Goal: Task Accomplishment & Management: Use online tool/utility

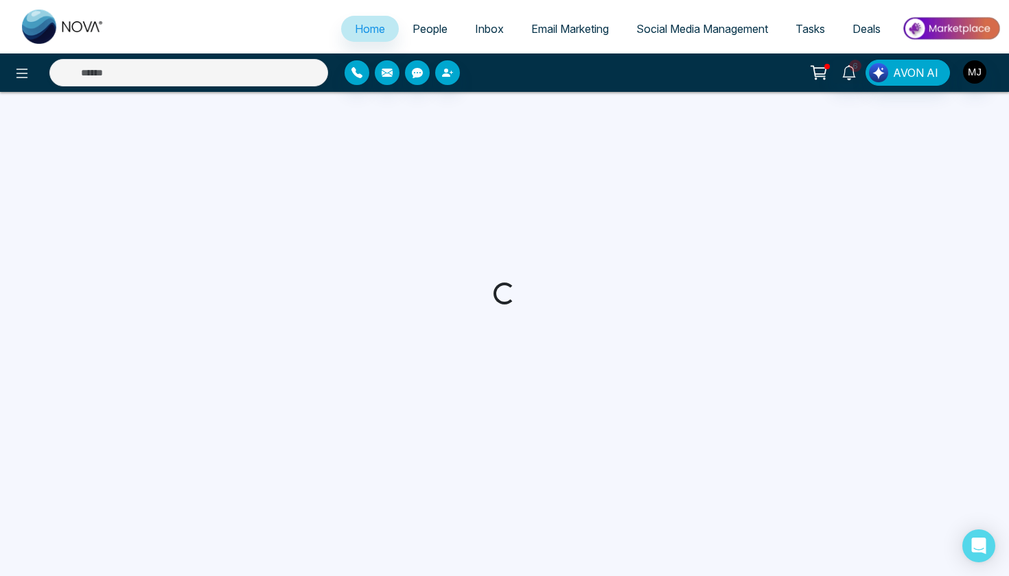
select select "*"
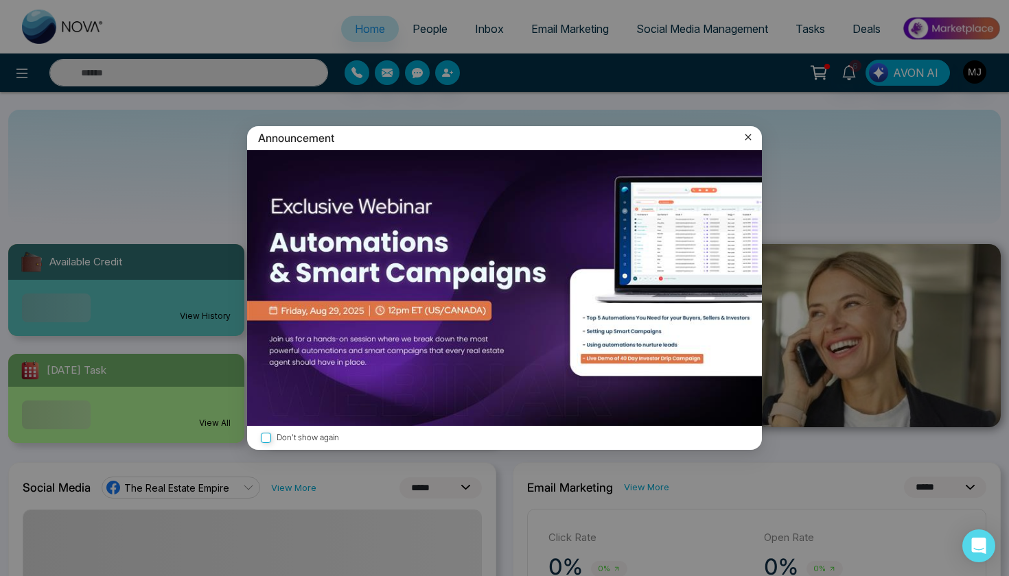
click at [745, 135] on icon at bounding box center [748, 137] width 14 height 14
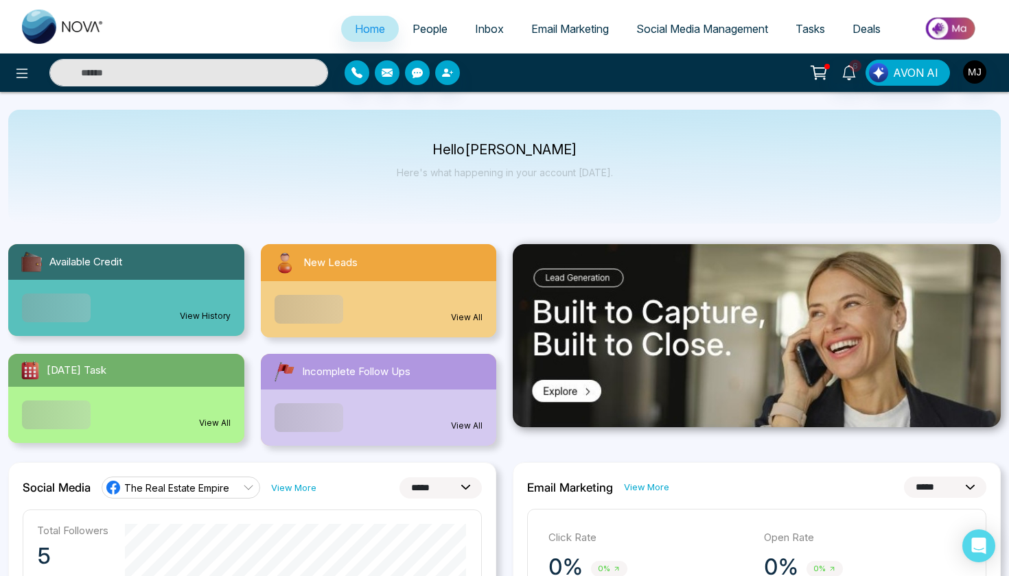
click at [427, 32] on span "People" at bounding box center [429, 29] width 35 height 14
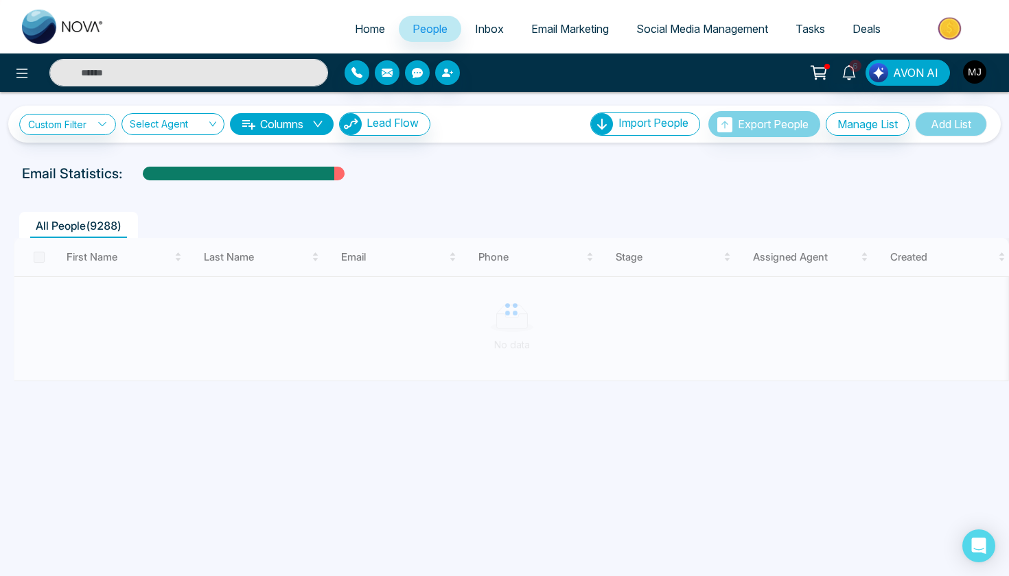
click at [355, 21] on link "Home" at bounding box center [370, 29] width 58 height 26
select select "*"
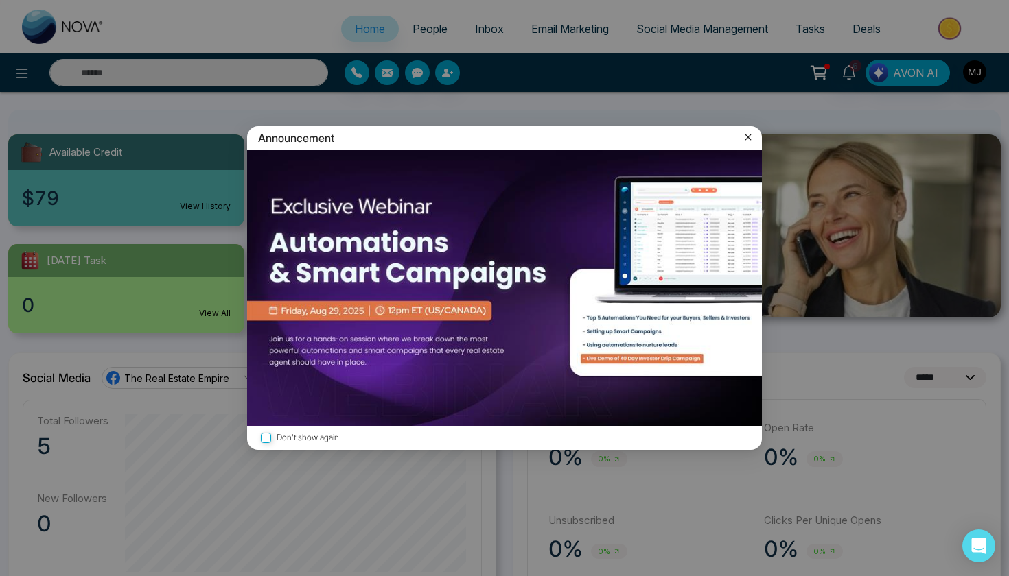
scroll to position [122, 0]
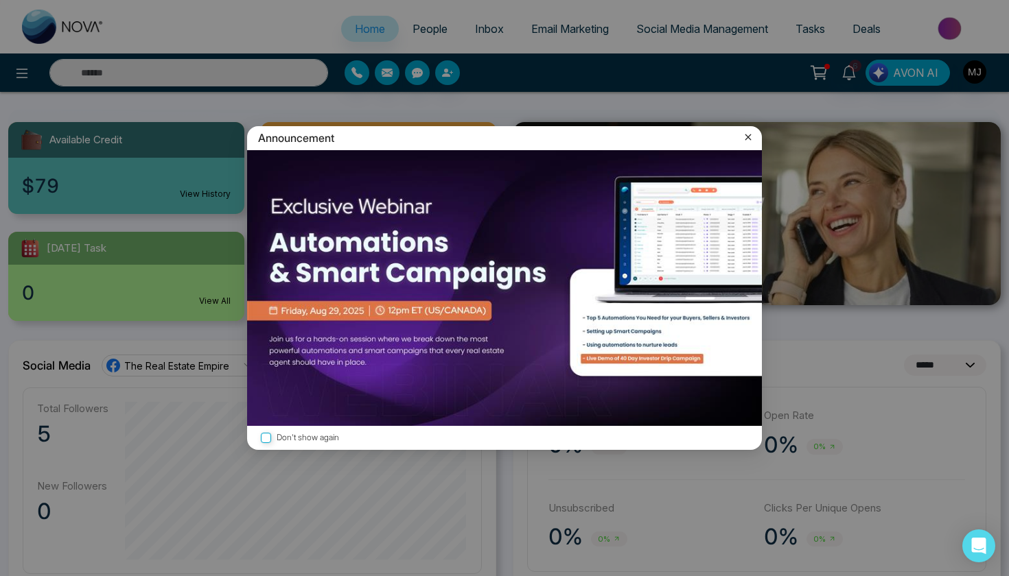
click at [747, 138] on icon at bounding box center [748, 138] width 6 height 6
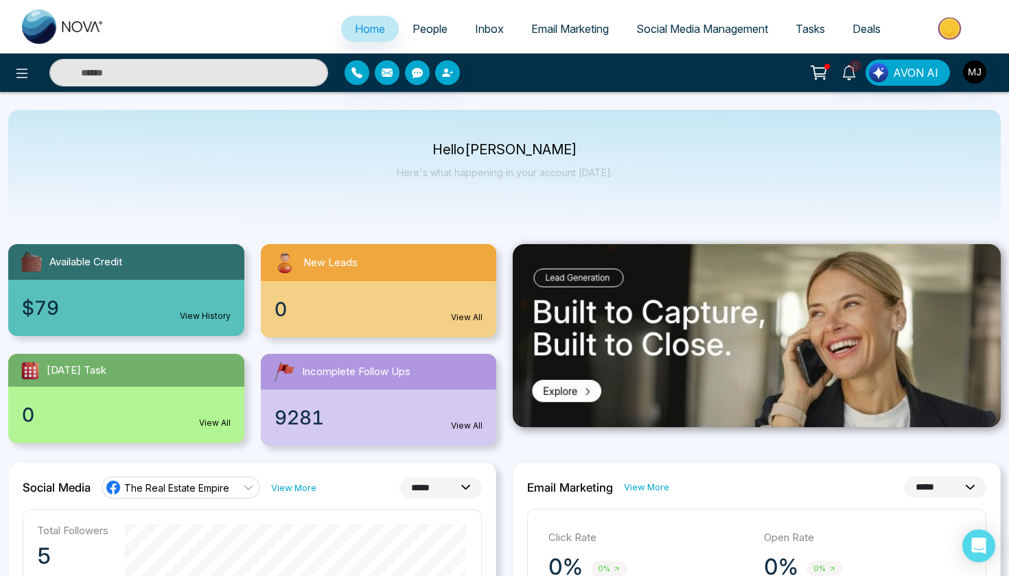
scroll to position [0, 0]
click at [538, 39] on link "Email Marketing" at bounding box center [569, 29] width 105 height 26
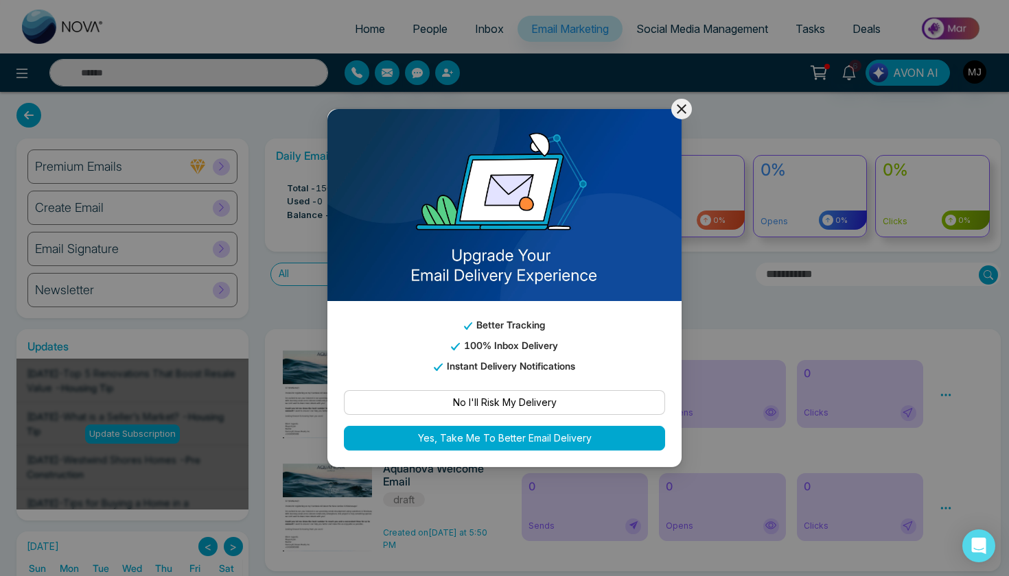
click at [684, 110] on icon at bounding box center [682, 109] width 10 height 10
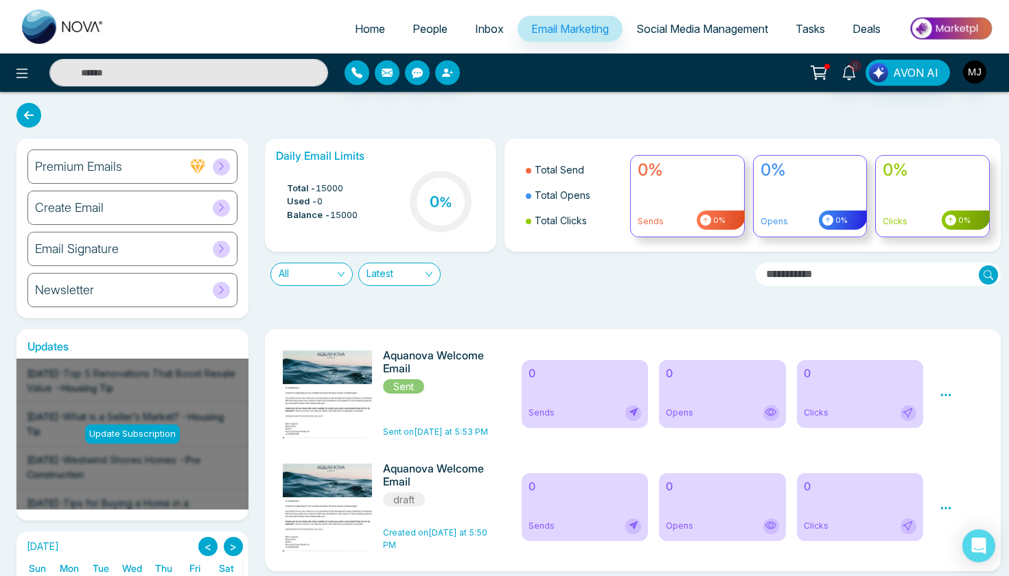
click at [214, 202] on span at bounding box center [221, 208] width 17 height 17
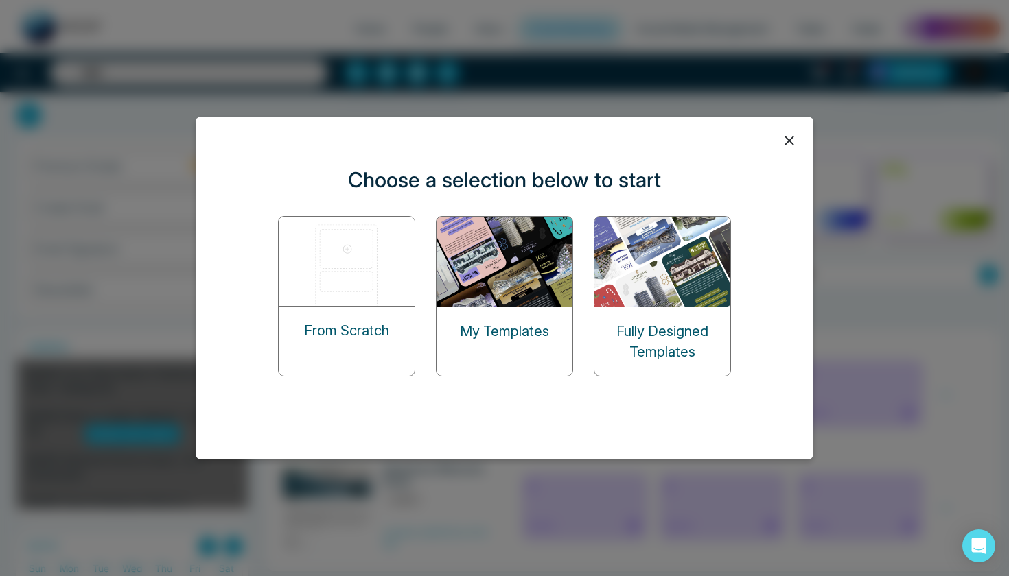
click at [791, 135] on icon at bounding box center [789, 140] width 21 height 21
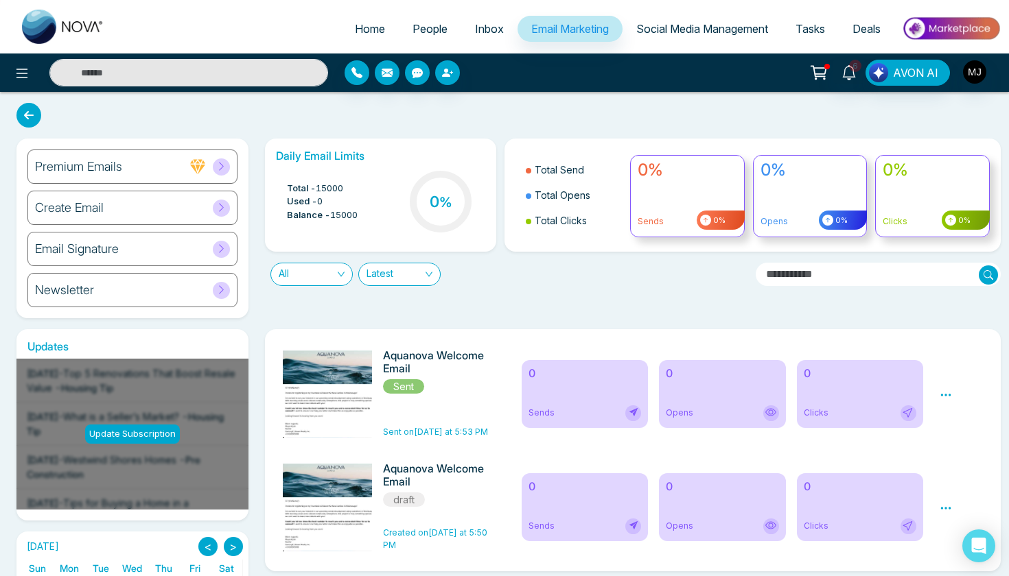
click at [205, 214] on div "Create Email" at bounding box center [132, 208] width 210 height 34
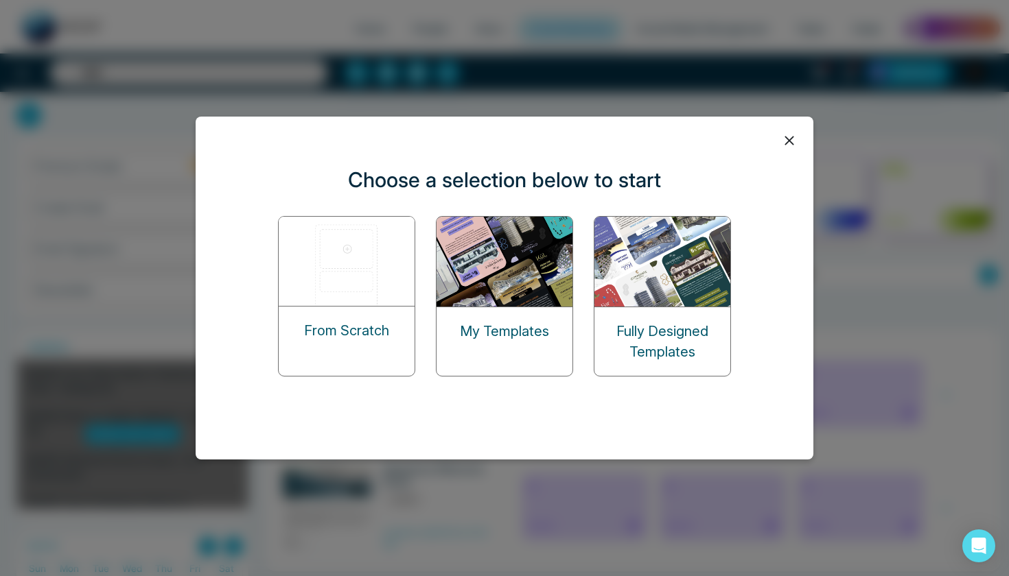
click at [350, 264] on img at bounding box center [347, 261] width 137 height 89
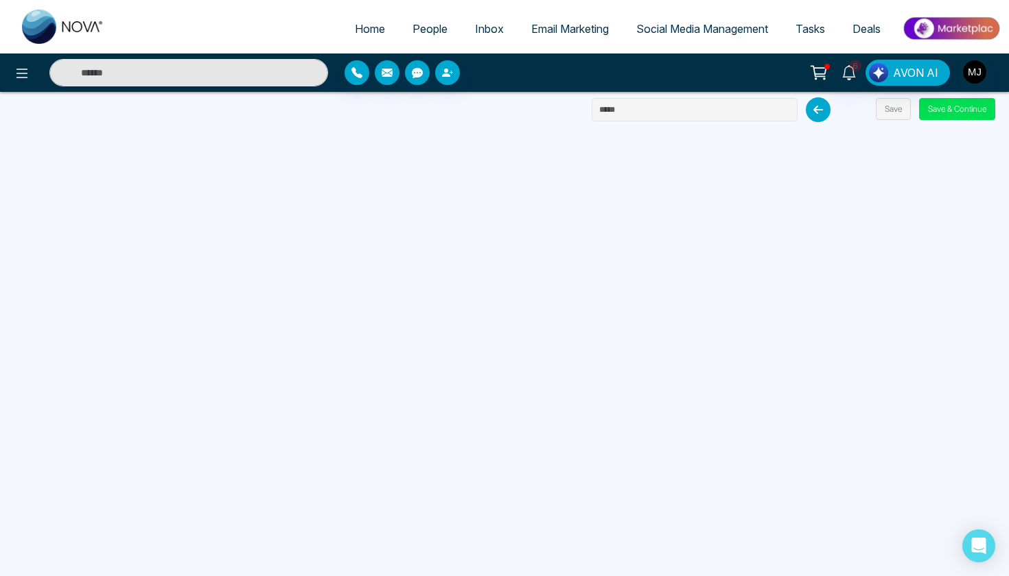
click at [366, 29] on span "Home" at bounding box center [370, 29] width 30 height 14
select select "*"
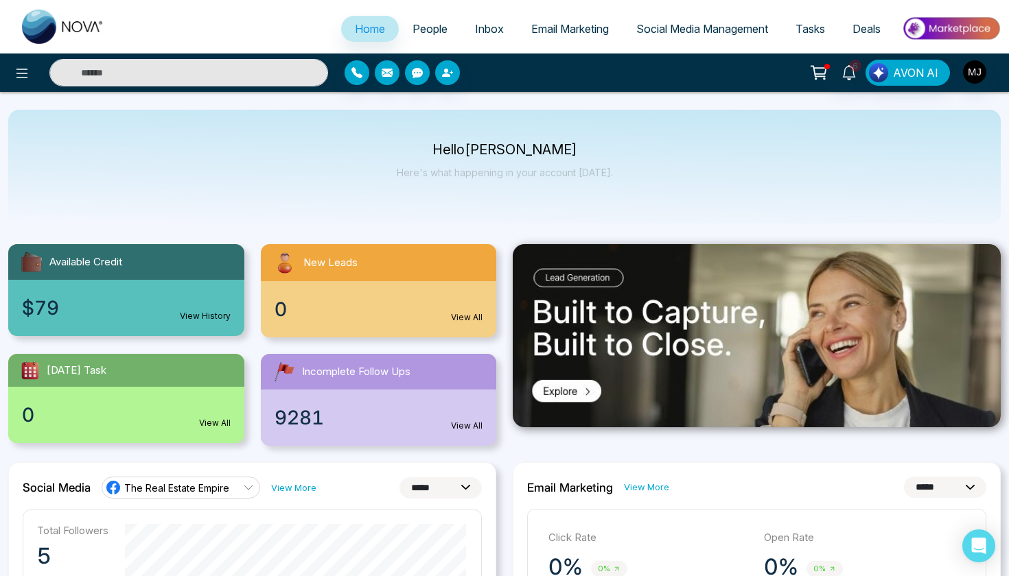
click at [557, 34] on span "Email Marketing" at bounding box center [570, 29] width 78 height 14
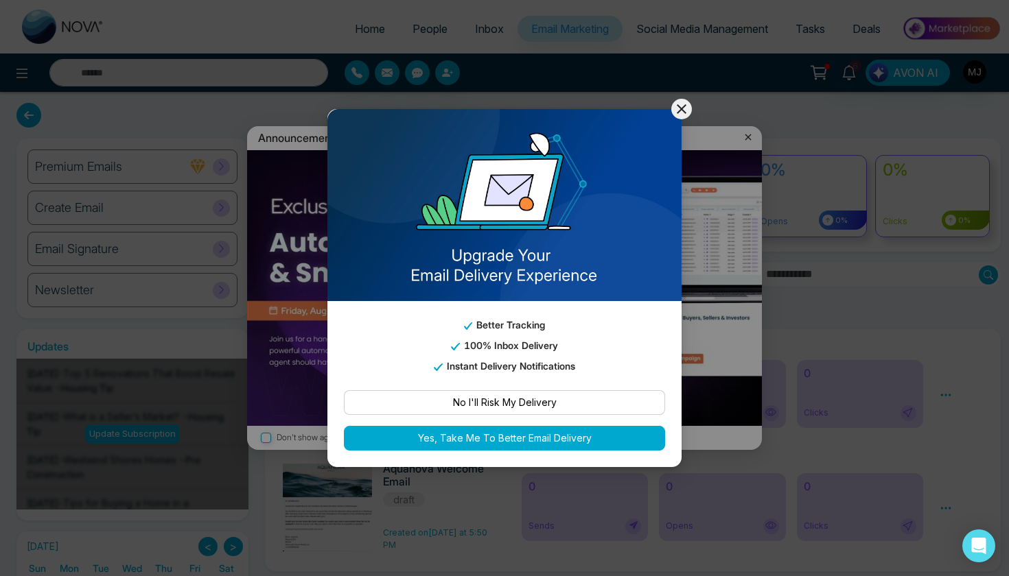
click at [469, 440] on button "Yes, Take Me To Better Email Delivery" at bounding box center [504, 438] width 321 height 25
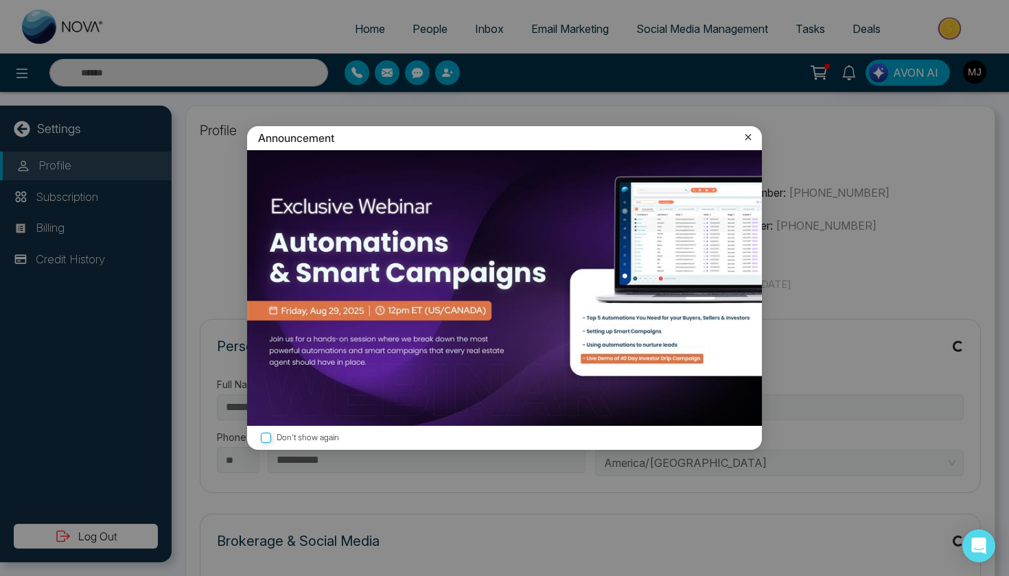
type input "**********"
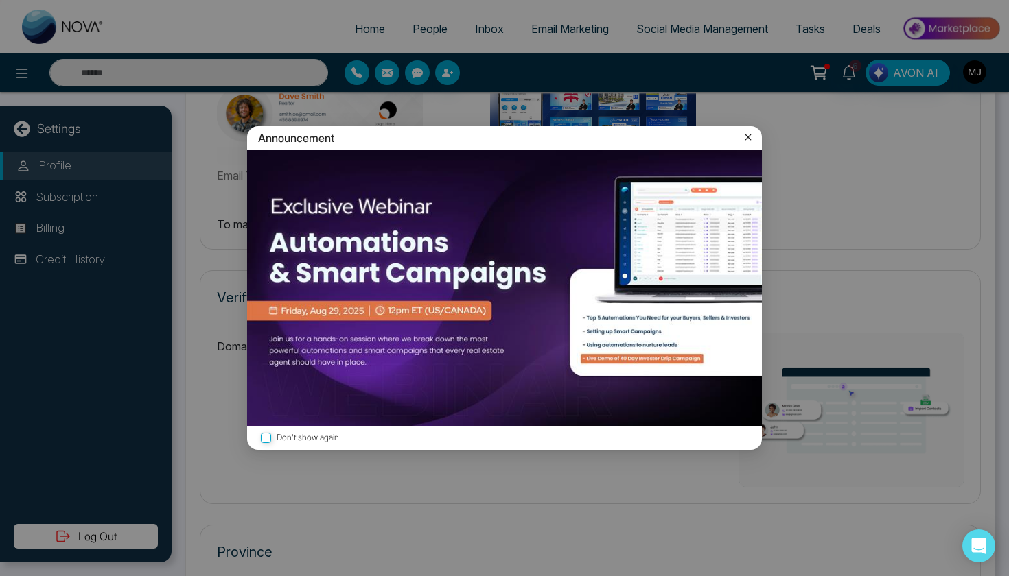
scroll to position [917, 0]
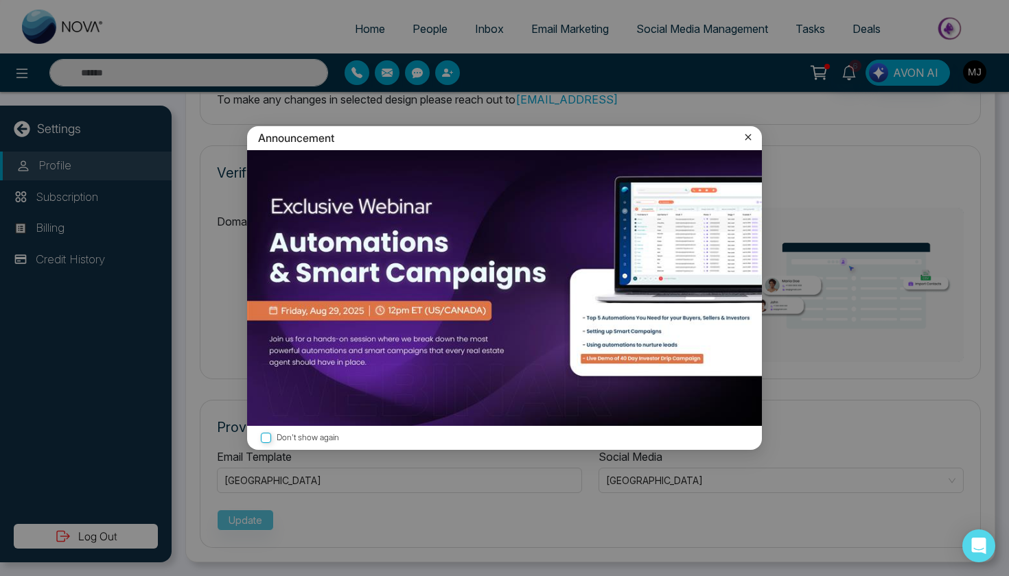
click at [749, 141] on icon at bounding box center [748, 137] width 14 height 14
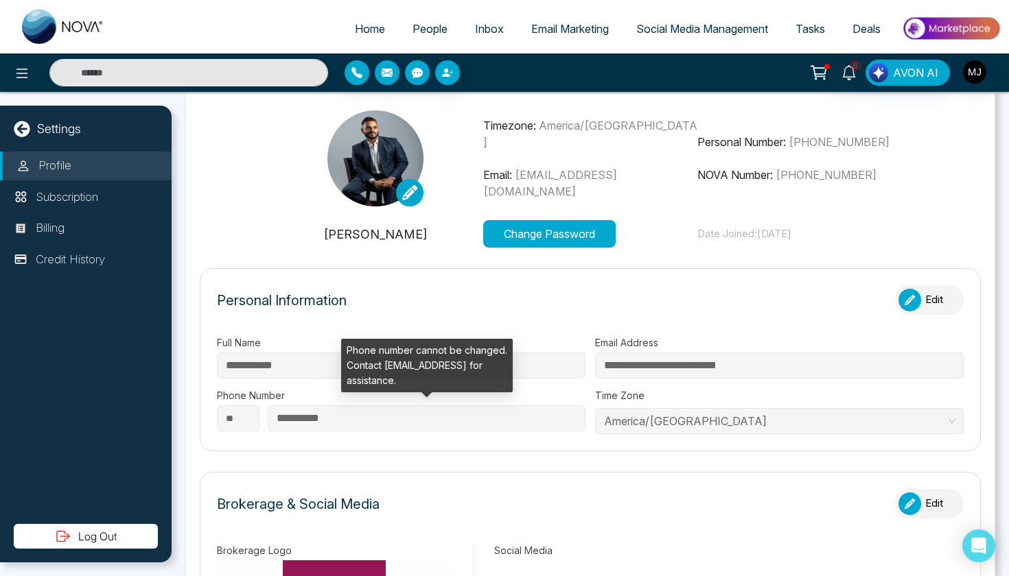
scroll to position [0, 0]
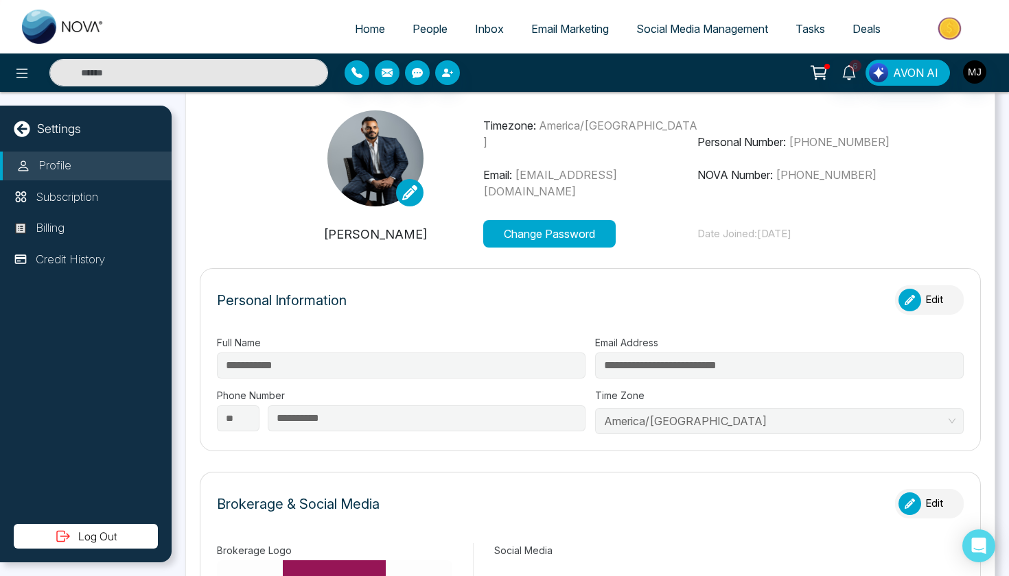
click at [564, 25] on span "Email Marketing" at bounding box center [570, 29] width 78 height 14
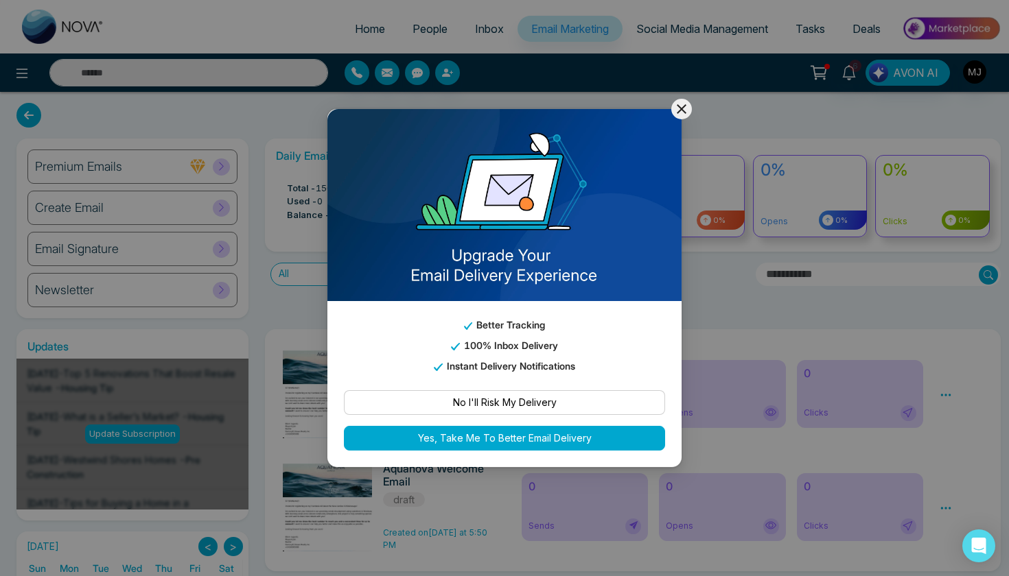
click at [684, 115] on icon at bounding box center [681, 109] width 16 height 16
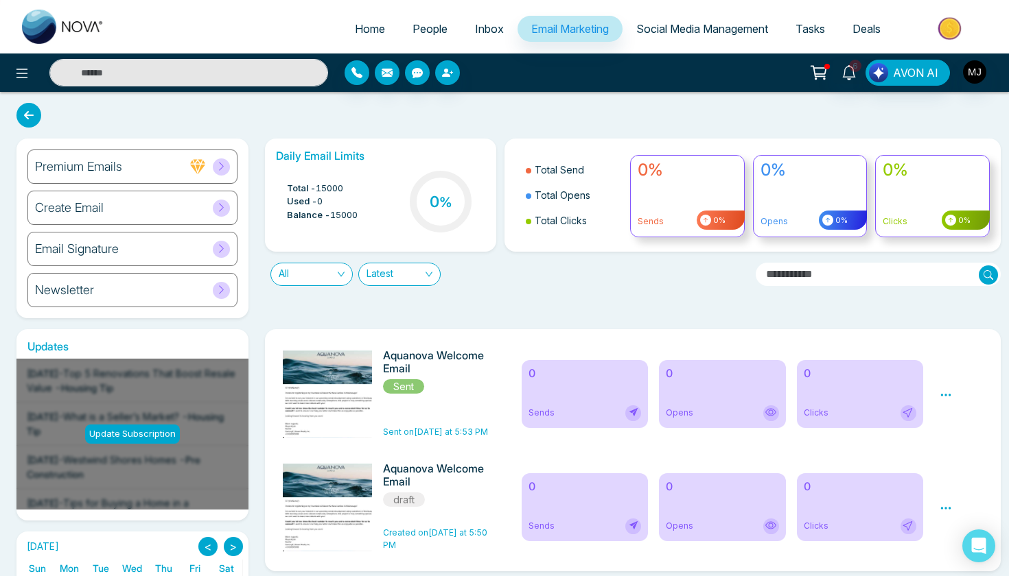
click at [157, 219] on div "Create Email" at bounding box center [132, 208] width 210 height 34
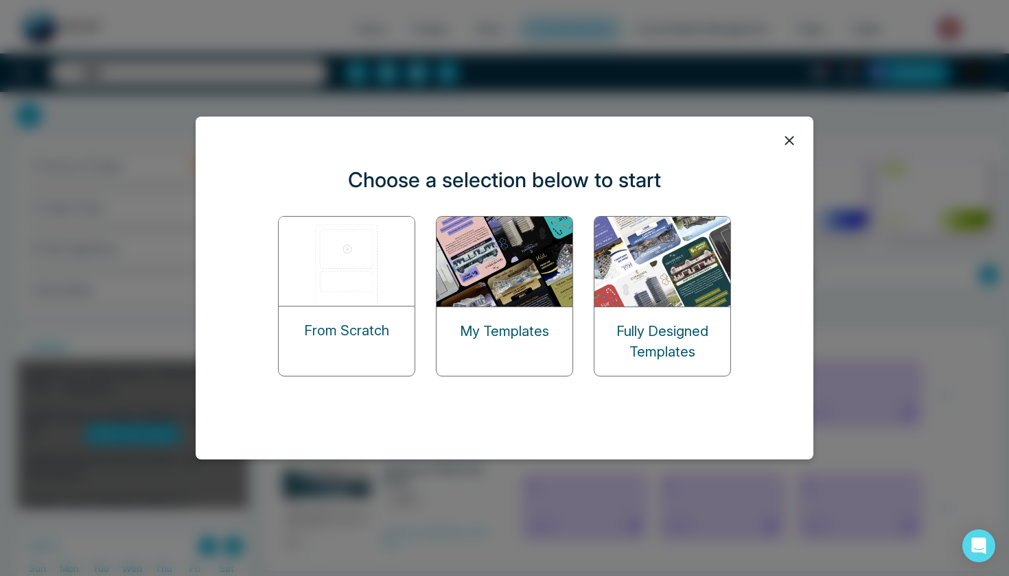
click at [649, 282] on img at bounding box center [662, 262] width 137 height 90
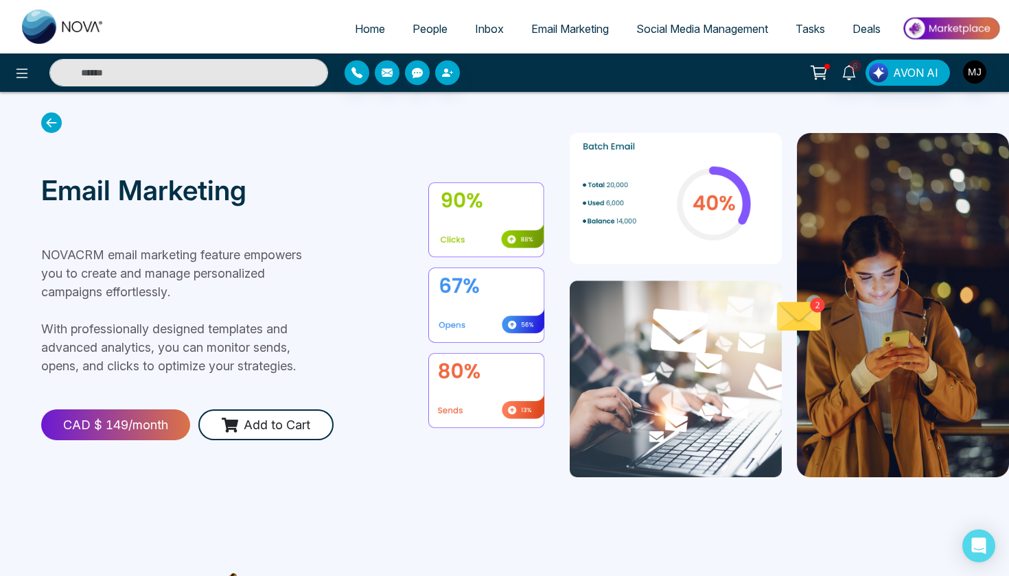
click at [542, 28] on span "Email Marketing" at bounding box center [570, 29] width 78 height 14
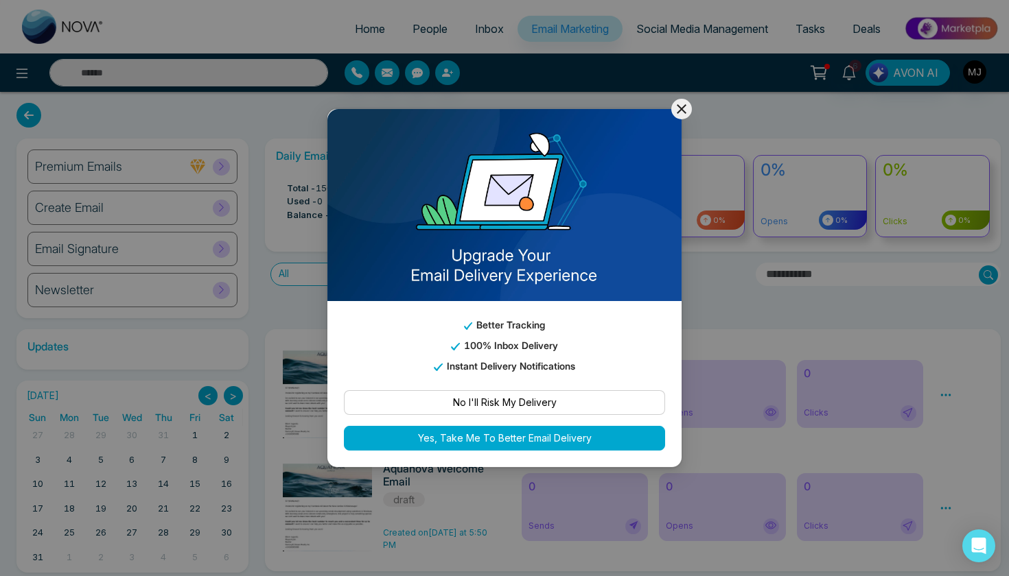
click at [680, 105] on icon at bounding box center [681, 109] width 16 height 16
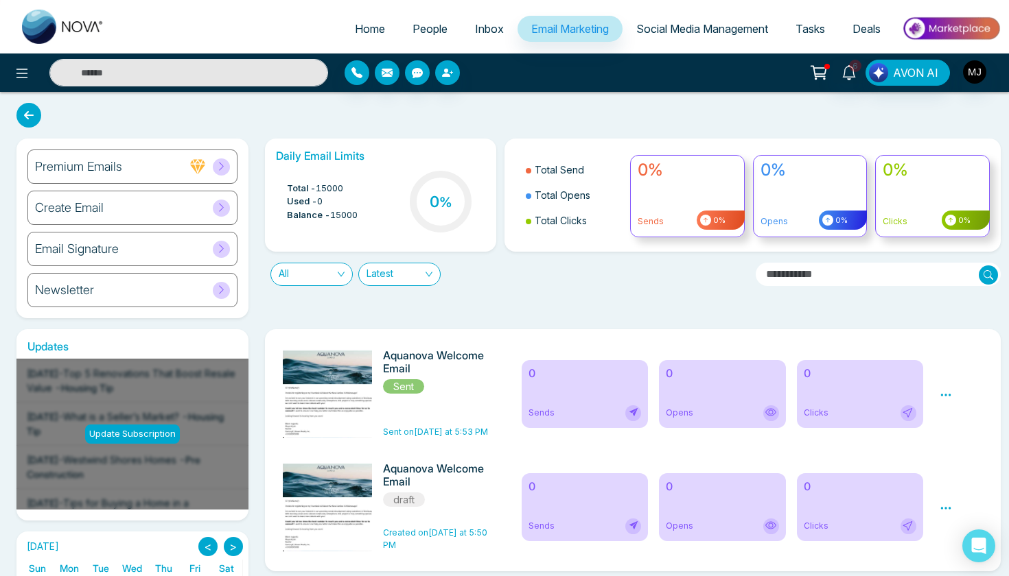
click at [119, 202] on div "Create Email" at bounding box center [132, 208] width 210 height 34
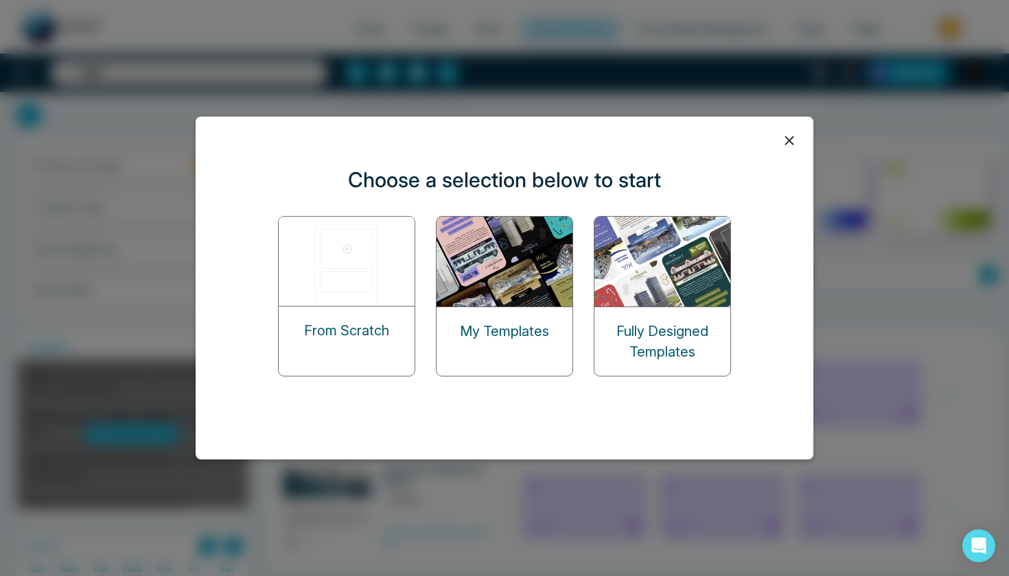
click at [348, 268] on img at bounding box center [347, 261] width 137 height 89
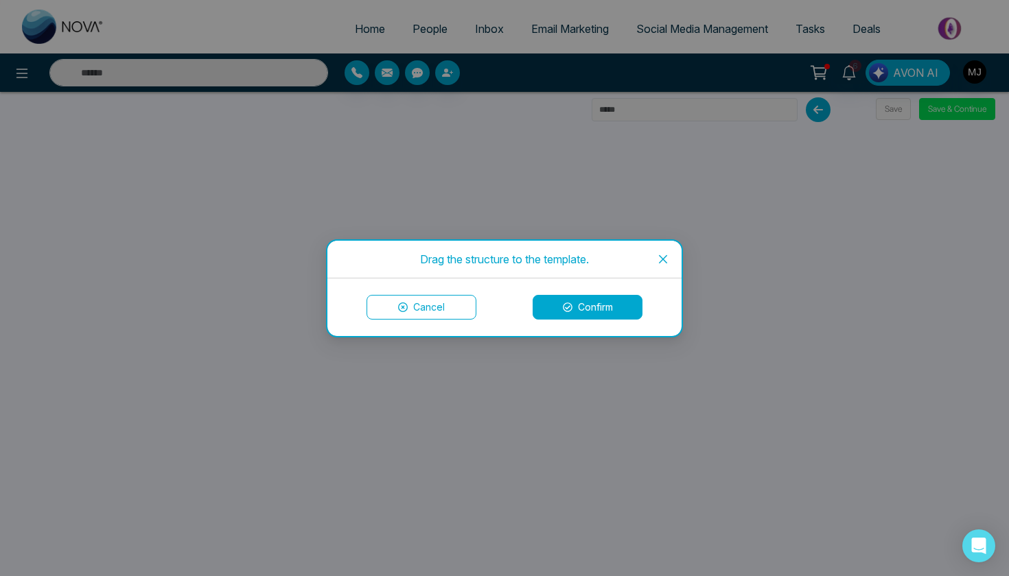
click at [585, 307] on button "Confirm" at bounding box center [588, 307] width 110 height 25
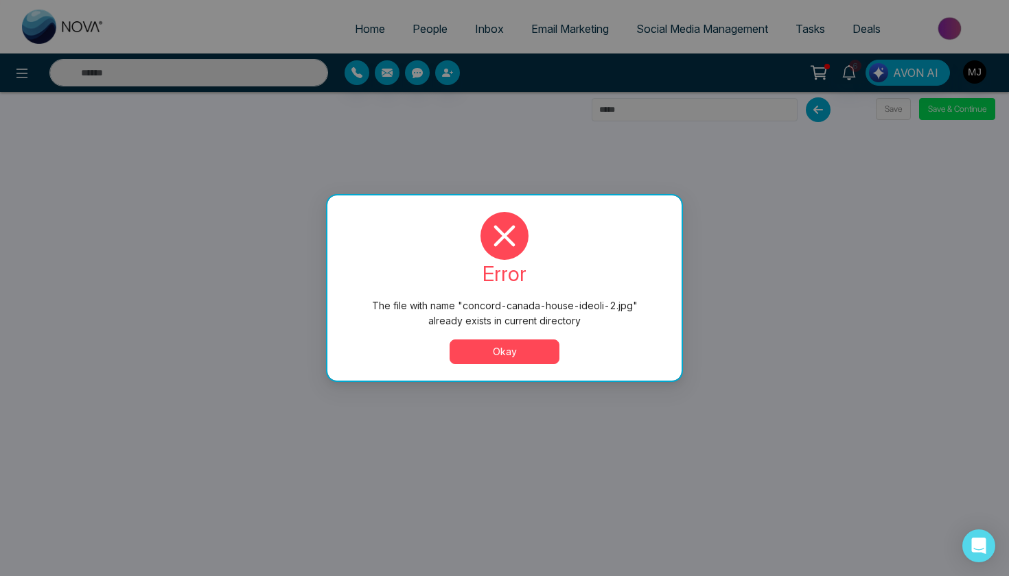
click at [535, 350] on button "Okay" at bounding box center [505, 352] width 110 height 25
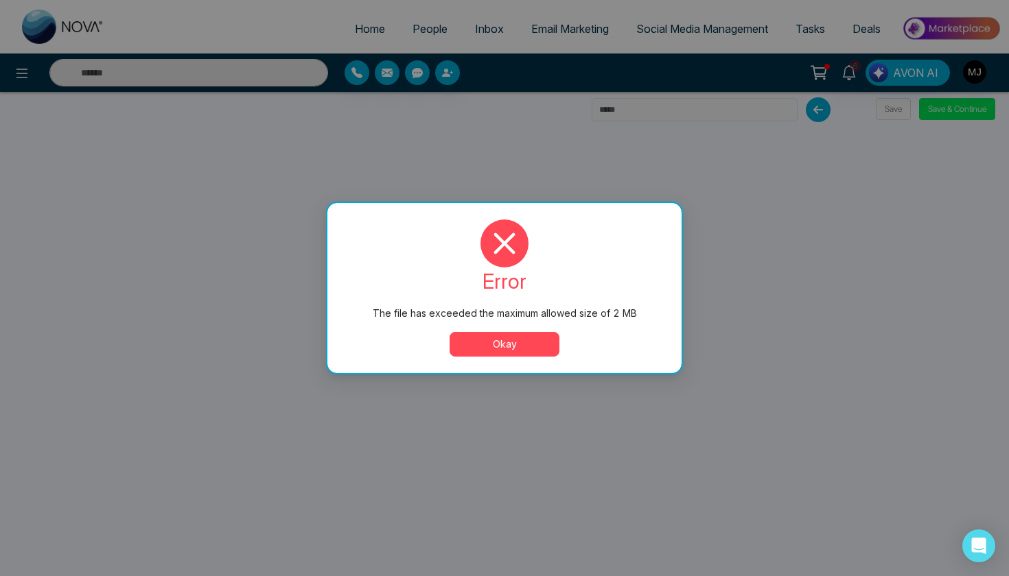
click at [504, 343] on button "Okay" at bounding box center [505, 344] width 110 height 25
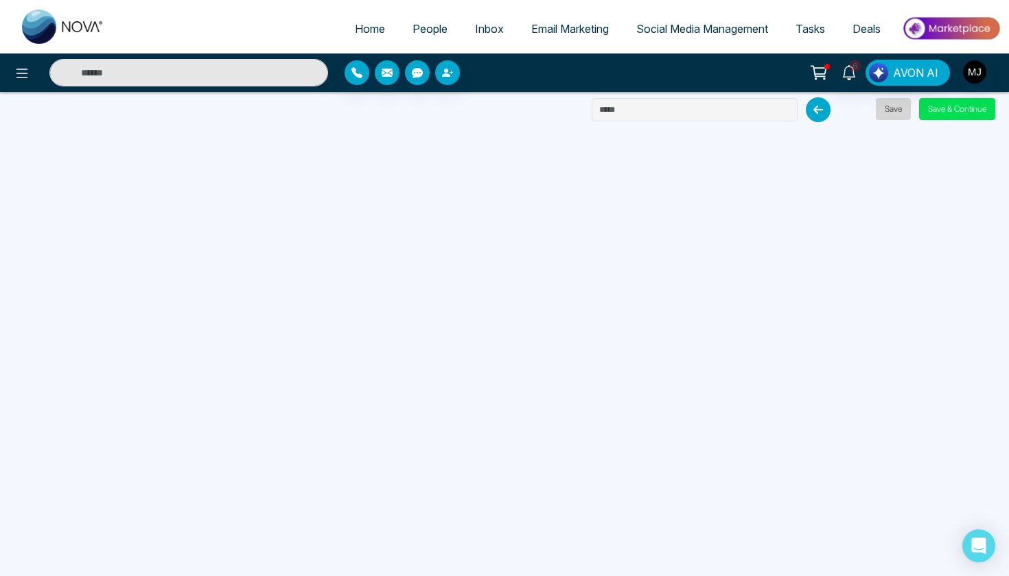
click at [894, 108] on button "Save" at bounding box center [893, 109] width 35 height 22
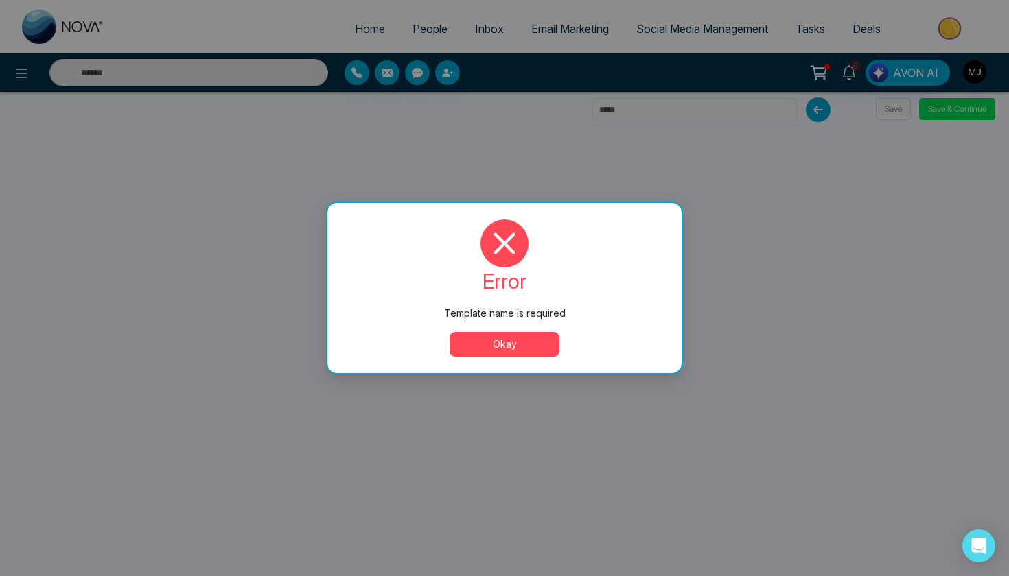
click at [484, 351] on button "Okay" at bounding box center [505, 344] width 110 height 25
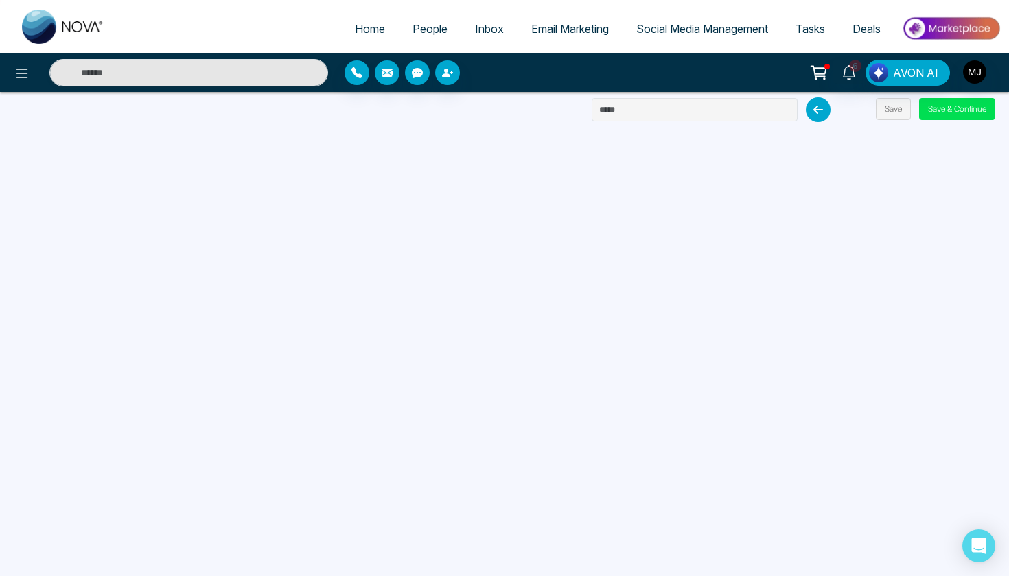
click at [815, 113] on icon at bounding box center [818, 109] width 25 height 25
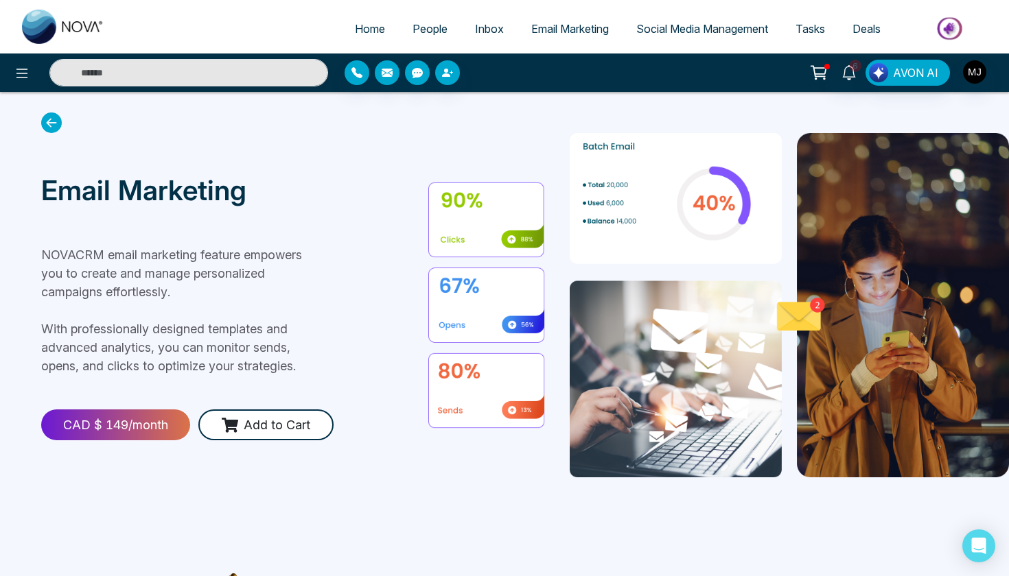
click at [51, 123] on icon at bounding box center [51, 123] width 21 height 21
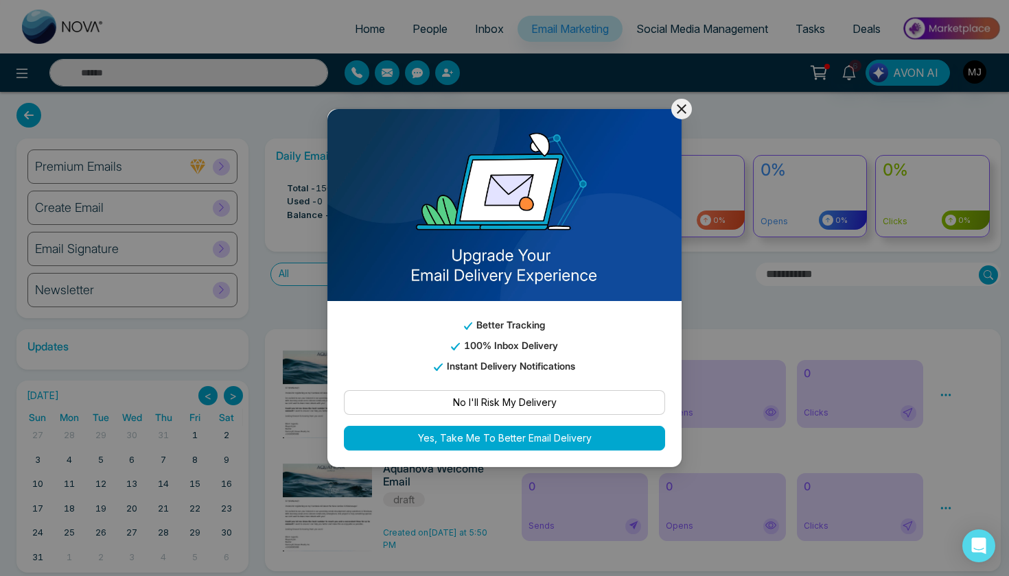
click at [678, 110] on icon at bounding box center [681, 109] width 16 height 16
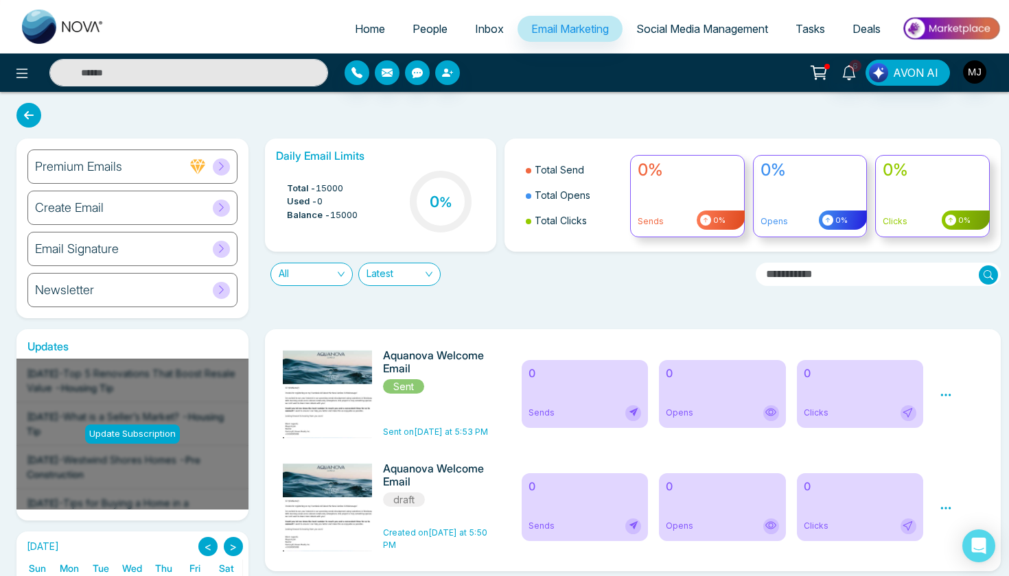
click at [220, 210] on icon at bounding box center [221, 207] width 10 height 10
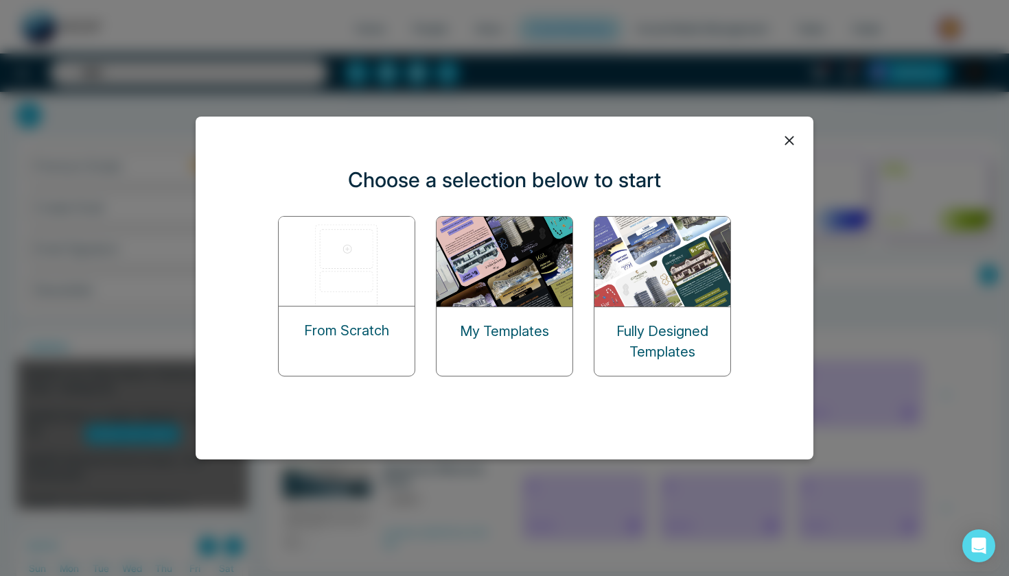
click at [794, 141] on icon at bounding box center [789, 140] width 21 height 21
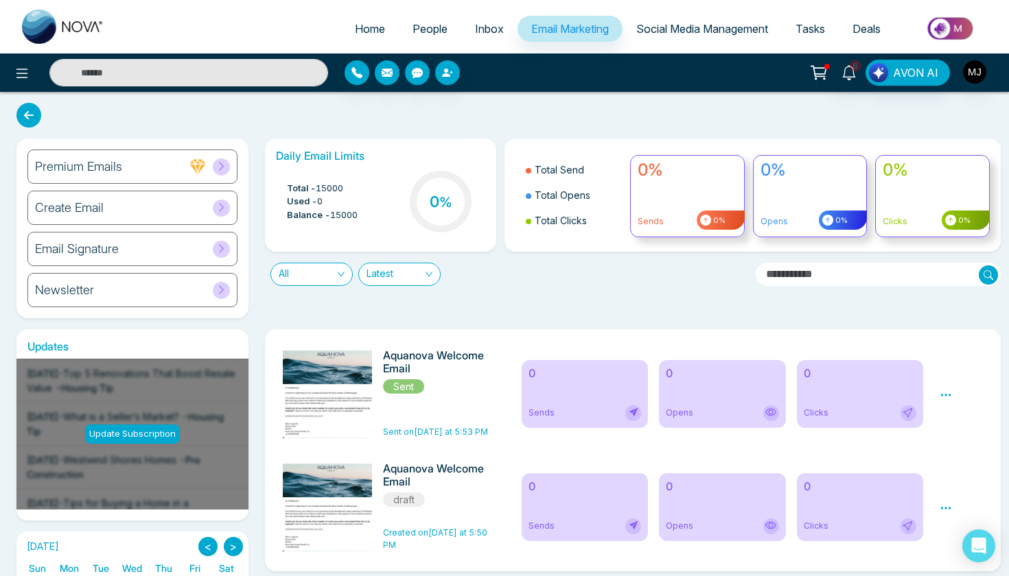
click at [202, 209] on div "Create Email" at bounding box center [132, 208] width 210 height 34
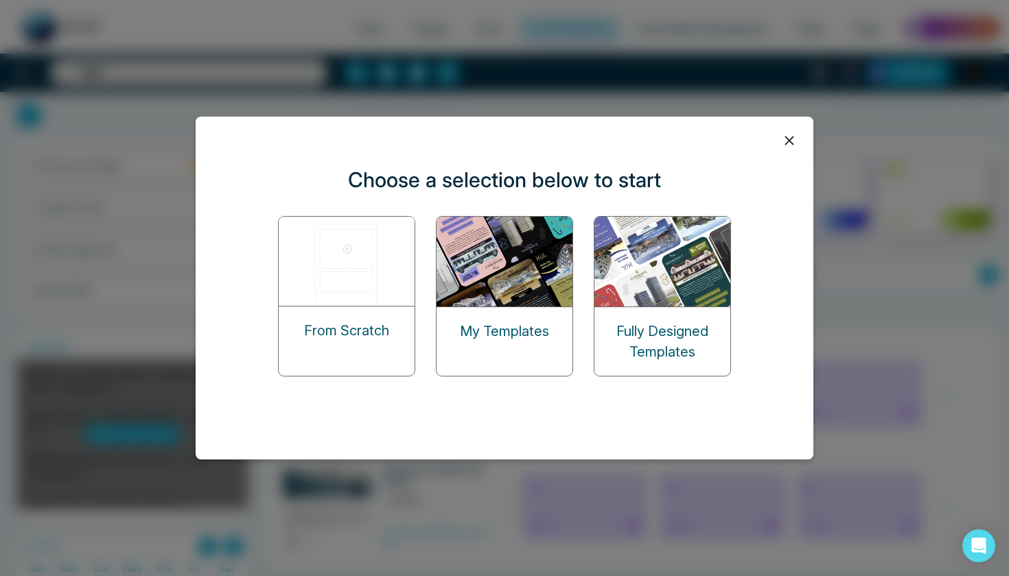
click at [406, 237] on img at bounding box center [347, 261] width 137 height 89
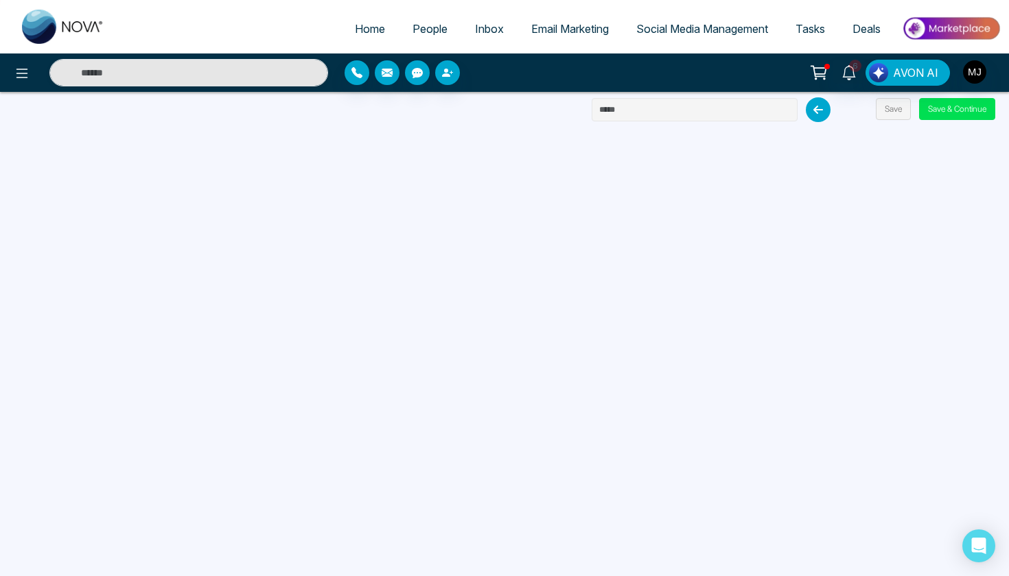
click at [714, 113] on input "text" at bounding box center [695, 109] width 206 height 23
click at [695, 109] on input "text" at bounding box center [695, 109] width 206 height 23
click at [651, 115] on input "text" at bounding box center [695, 109] width 206 height 23
type input "**********"
click at [879, 106] on button "Save" at bounding box center [893, 109] width 35 height 22
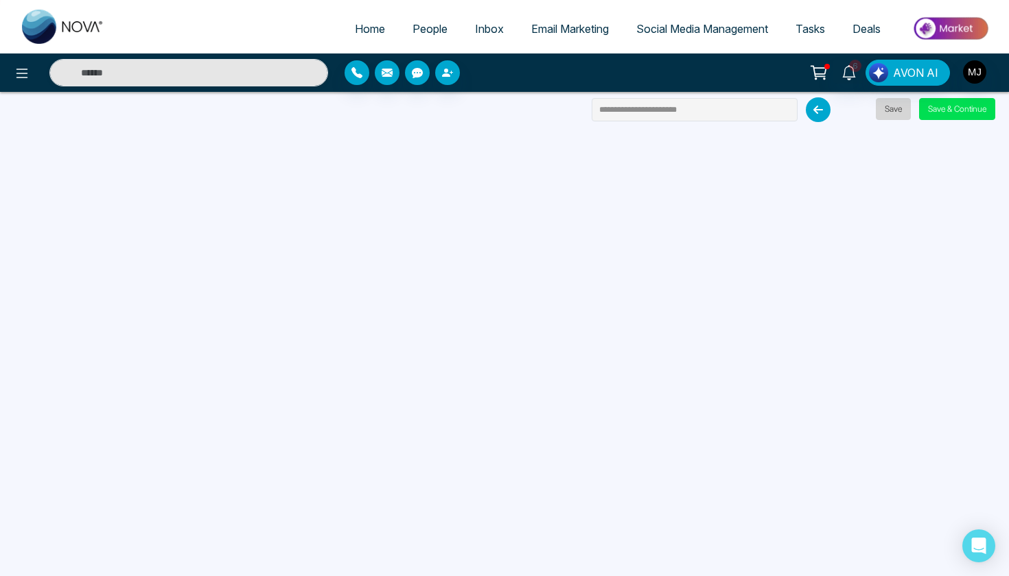
click at [887, 108] on button "Save" at bounding box center [893, 109] width 35 height 22
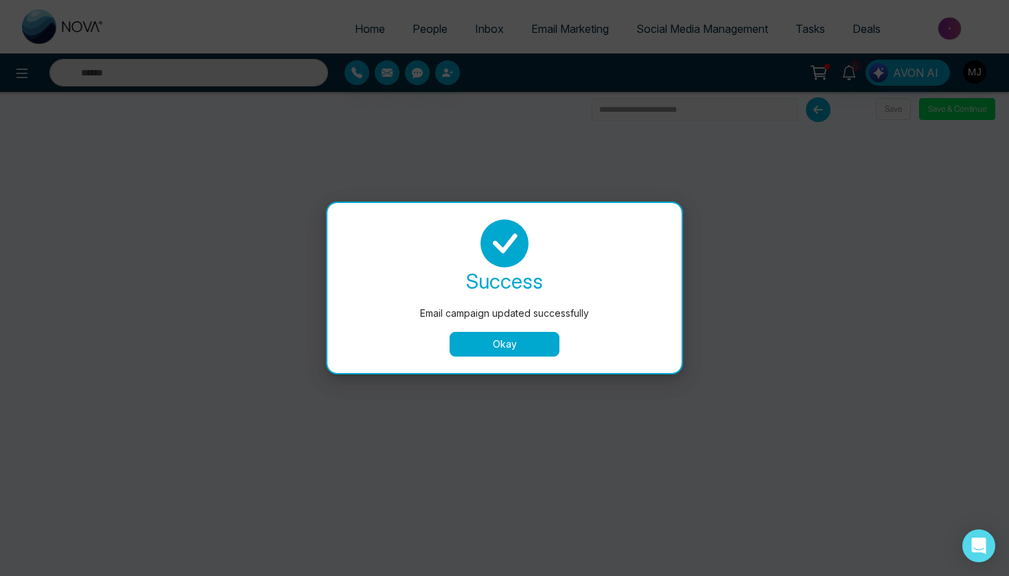
click at [519, 346] on button "Okay" at bounding box center [505, 344] width 110 height 25
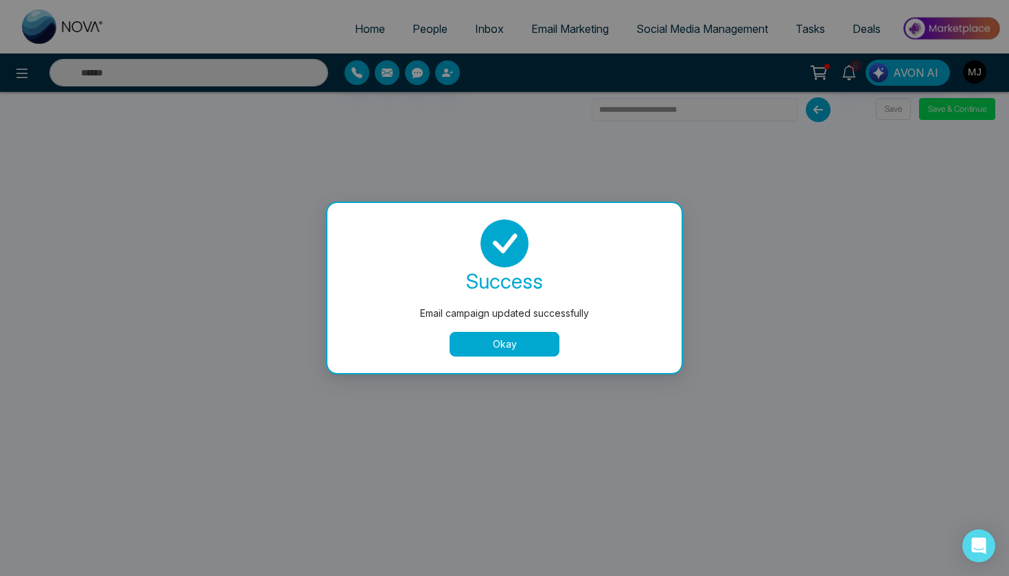
click at [517, 343] on button "Okay" at bounding box center [505, 344] width 110 height 25
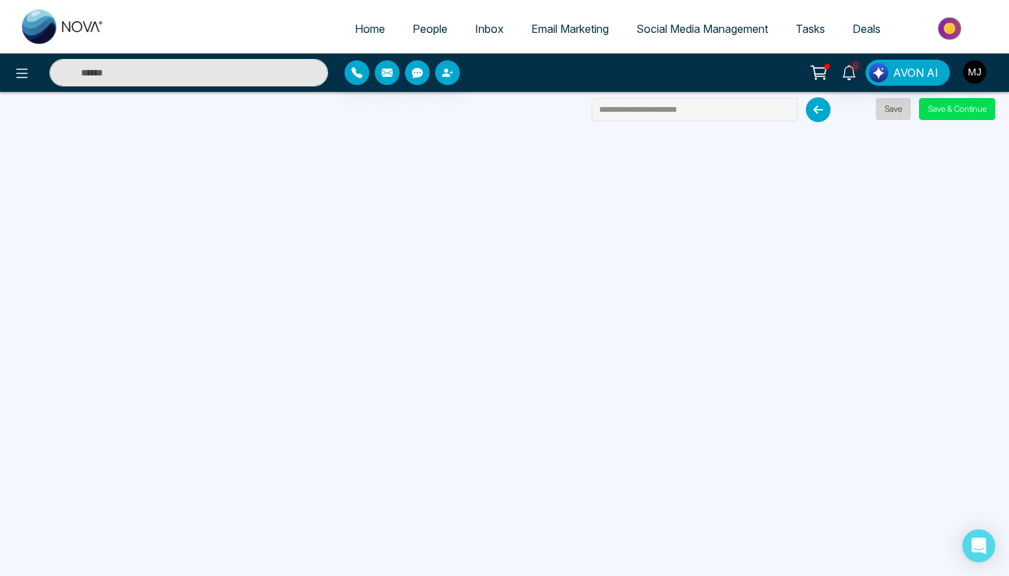
click at [896, 107] on button "Save" at bounding box center [893, 109] width 35 height 22
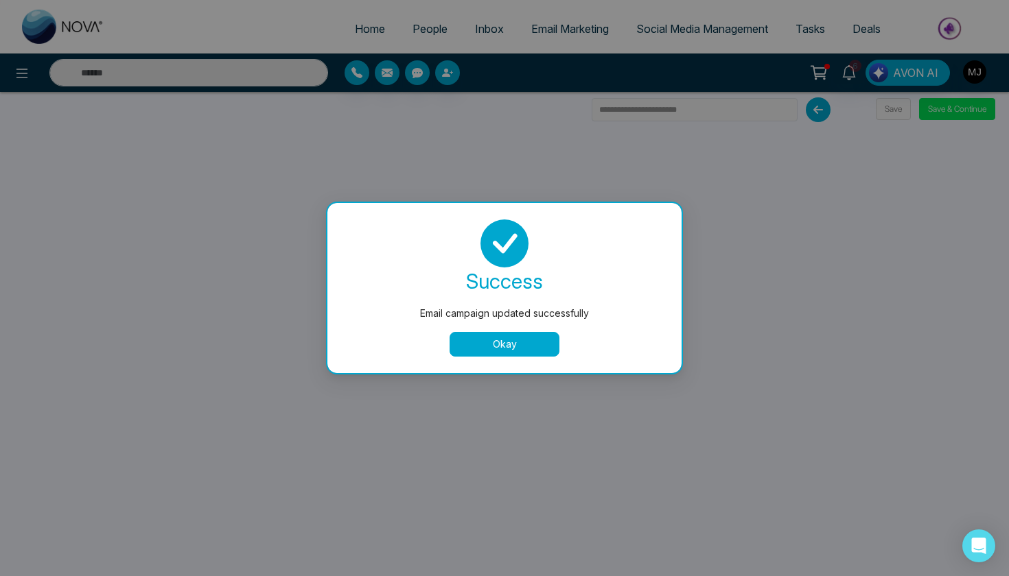
scroll to position [34, 0]
click at [520, 337] on button "Okay" at bounding box center [505, 344] width 110 height 25
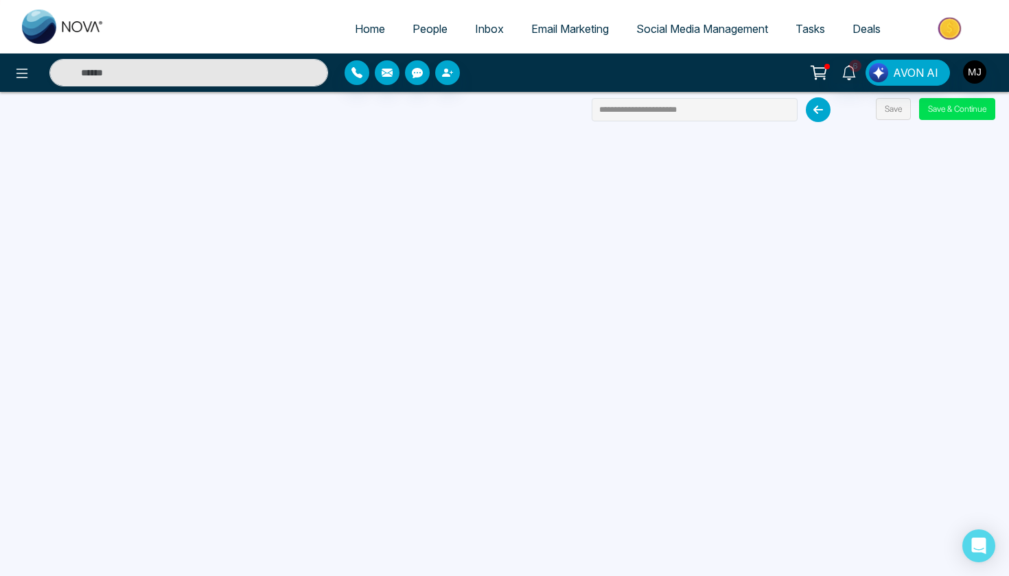
scroll to position [0, 0]
click at [892, 113] on button "Save" at bounding box center [893, 109] width 35 height 22
click at [683, 111] on input "**********" at bounding box center [695, 109] width 206 height 23
click at [888, 115] on button "Save" at bounding box center [893, 109] width 35 height 22
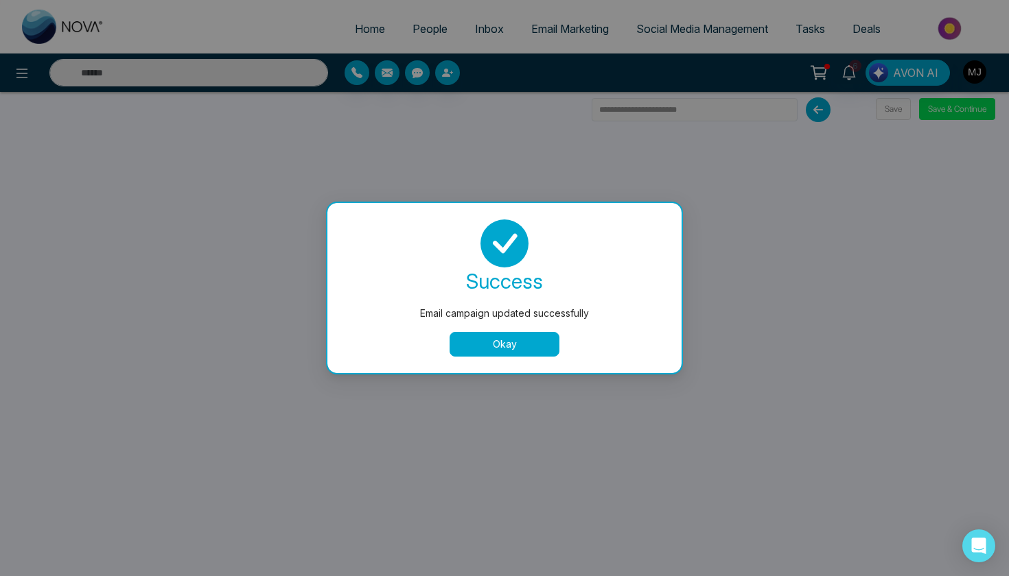
click at [498, 343] on button "Okay" at bounding box center [505, 344] width 110 height 25
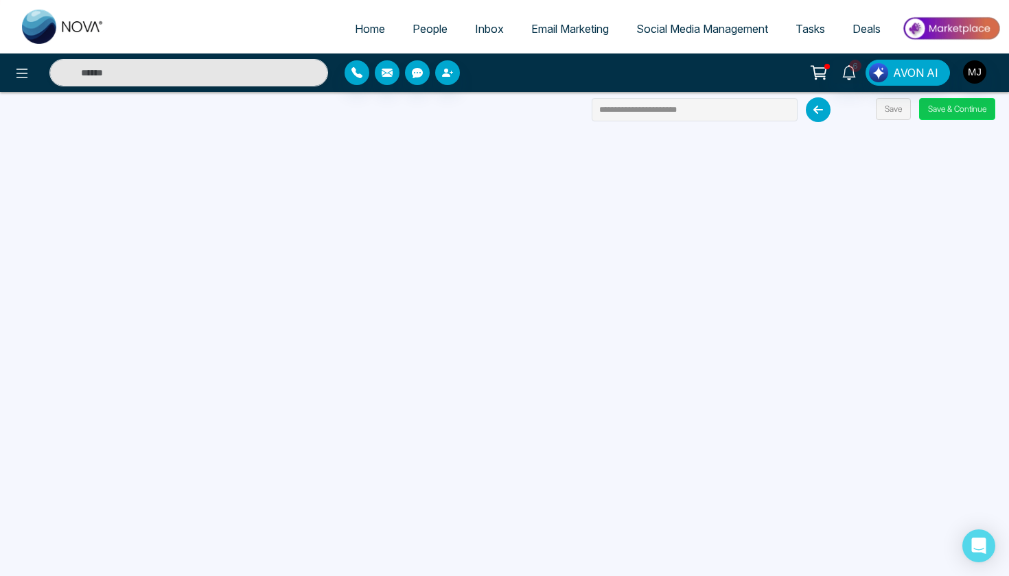
click at [971, 113] on button "Save & Continue" at bounding box center [957, 109] width 76 height 22
click at [933, 106] on button "Save & Continue" at bounding box center [957, 109] width 76 height 22
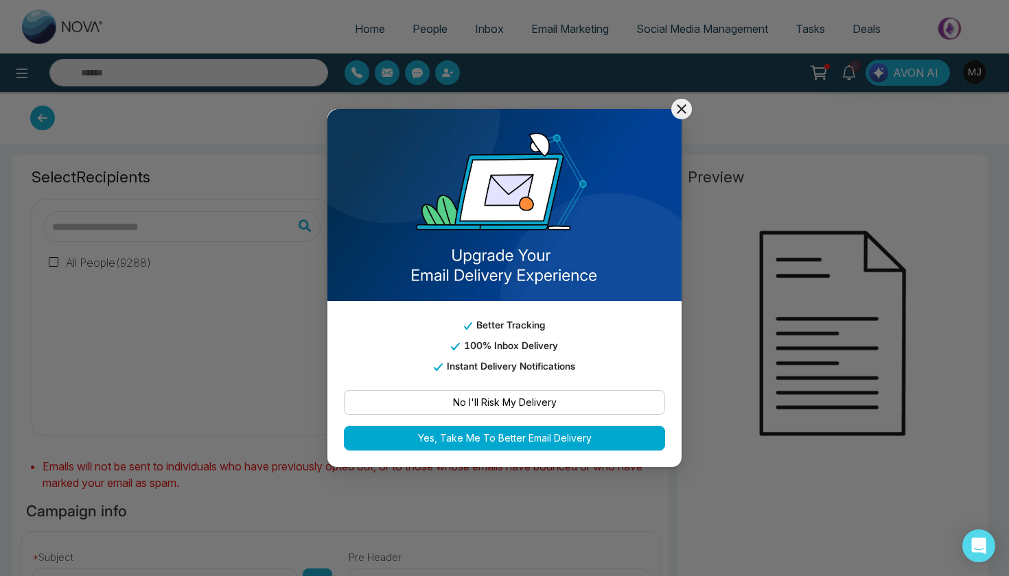
type input "**********"
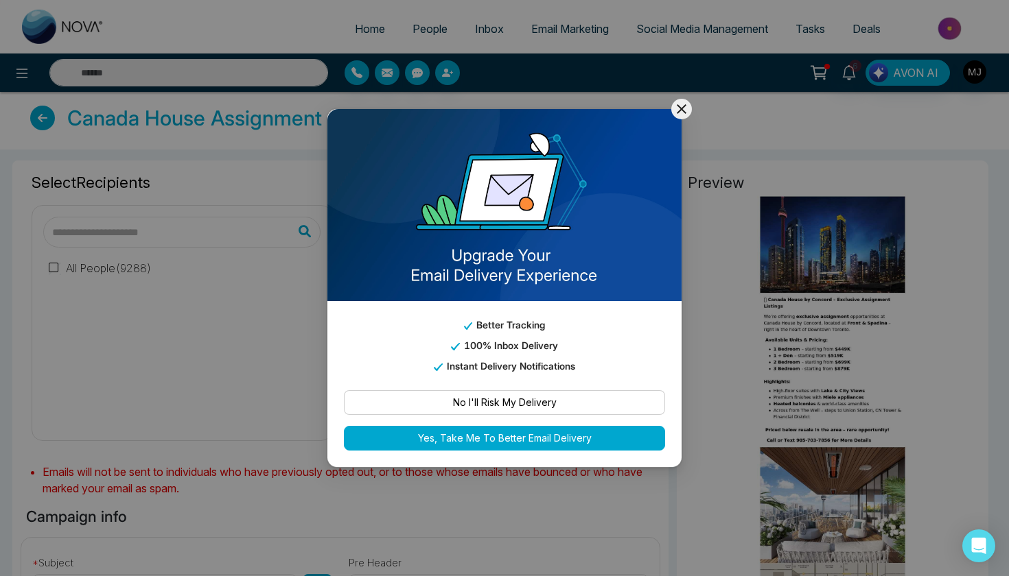
click at [677, 109] on icon at bounding box center [681, 109] width 16 height 16
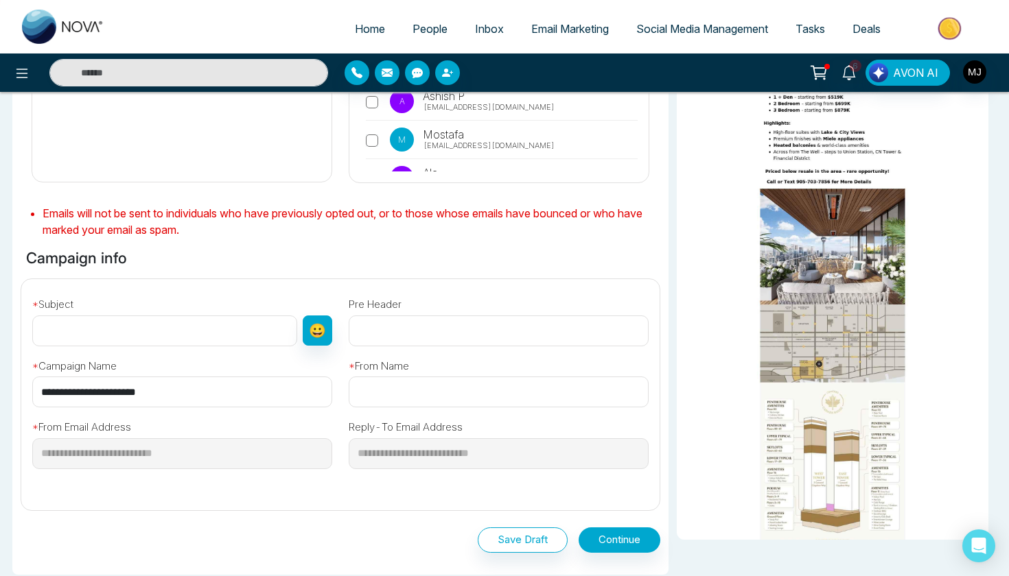
scroll to position [264, 0]
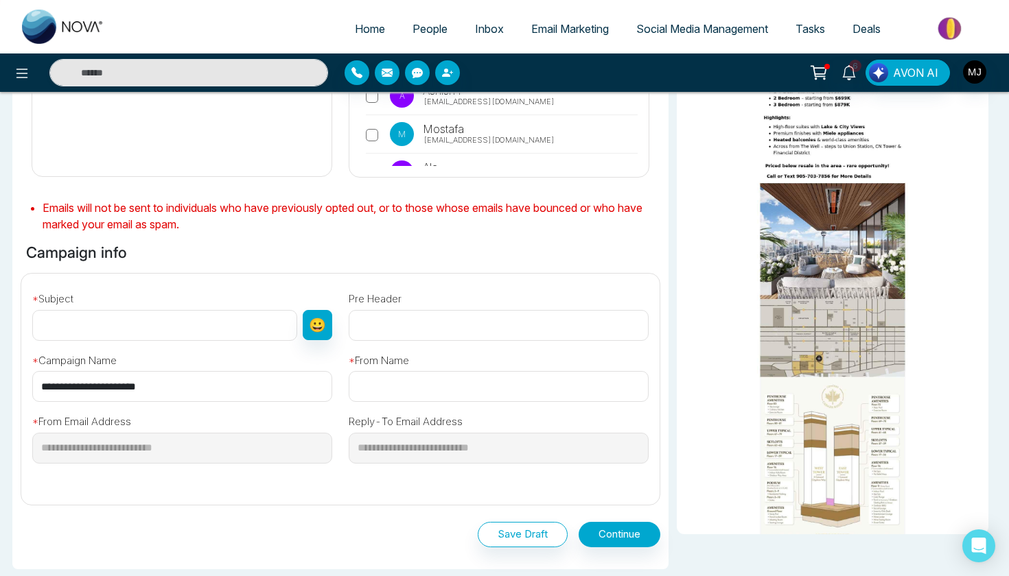
click at [123, 325] on input "text" at bounding box center [164, 325] width 265 height 31
click at [205, 320] on input "text" at bounding box center [164, 325] width 265 height 31
paste input "**********"
type input "**********"
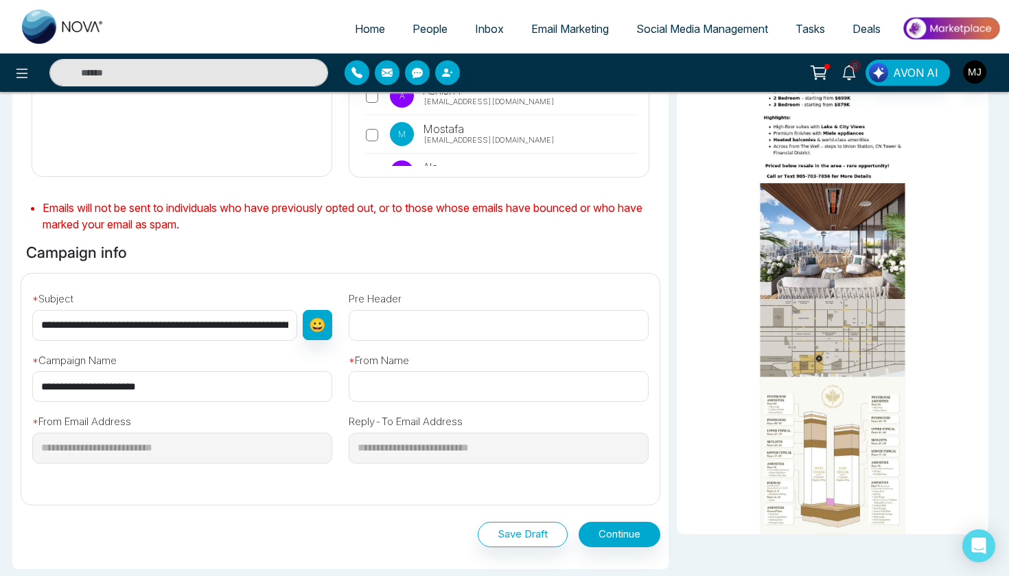
click at [406, 393] on input "text" at bounding box center [499, 386] width 300 height 31
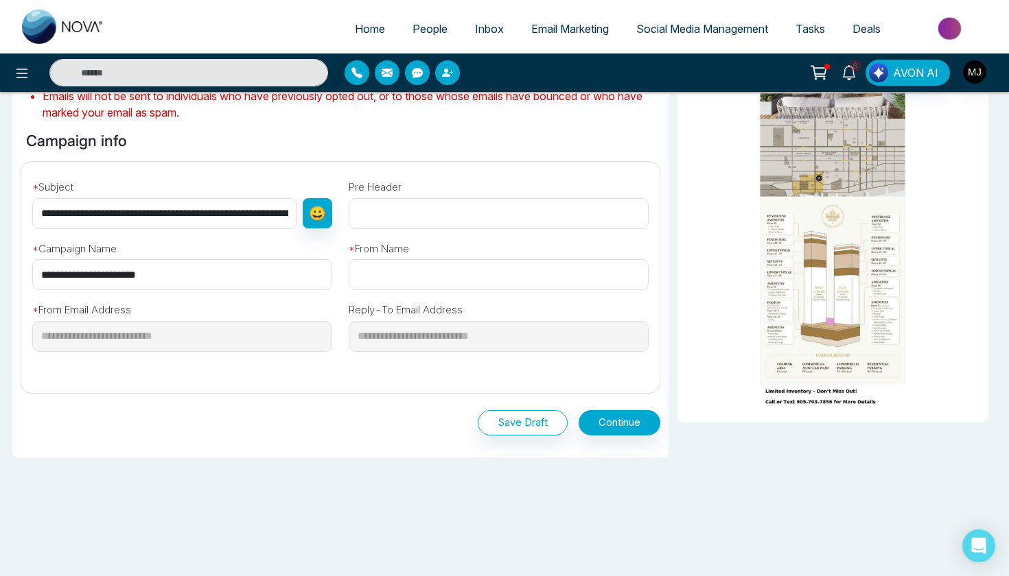
scroll to position [375, 0]
type input "*"
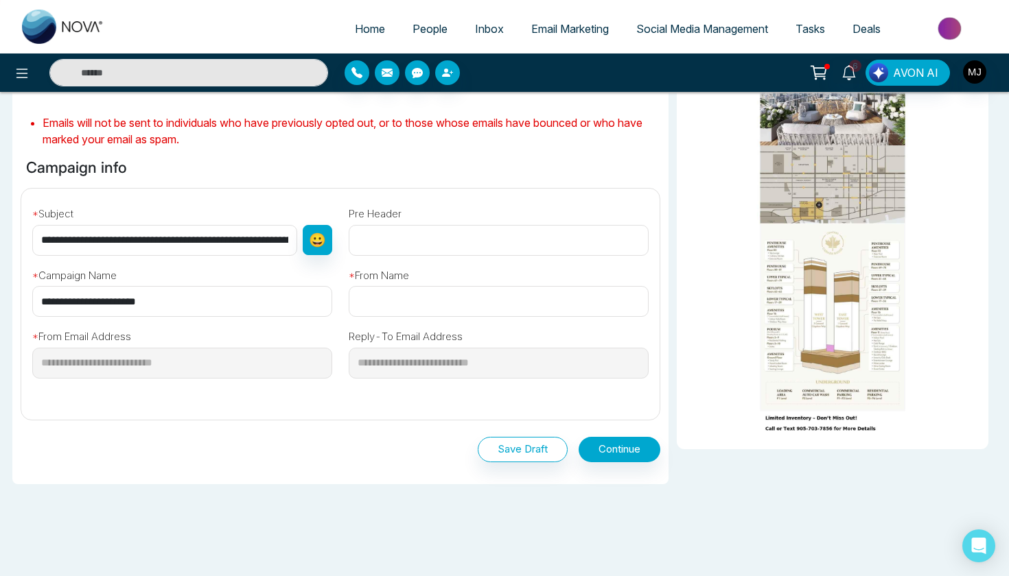
scroll to position [345, 0]
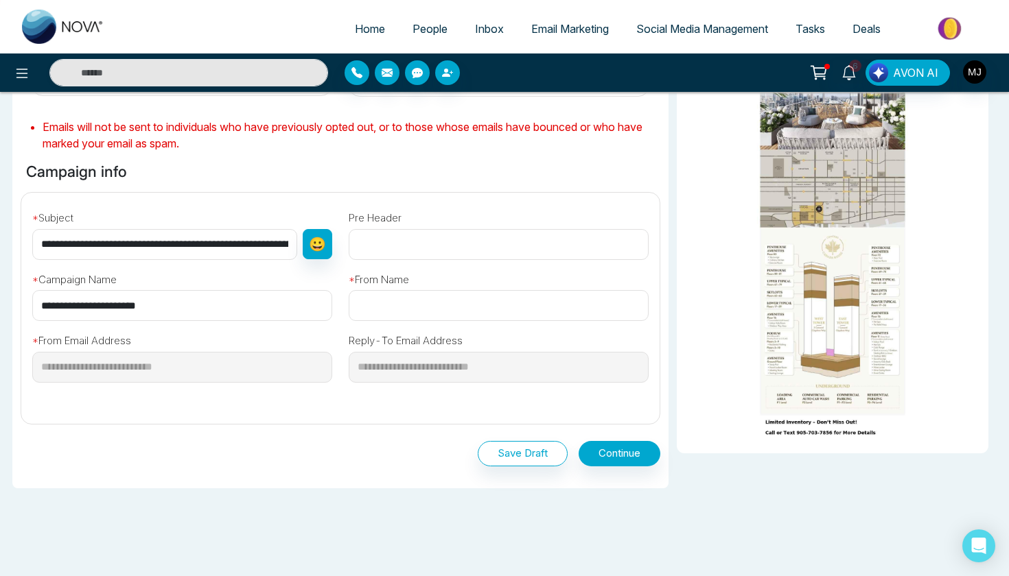
click at [231, 256] on input "**********" at bounding box center [164, 244] width 265 height 31
click at [251, 236] on input "**********" at bounding box center [164, 244] width 265 height 31
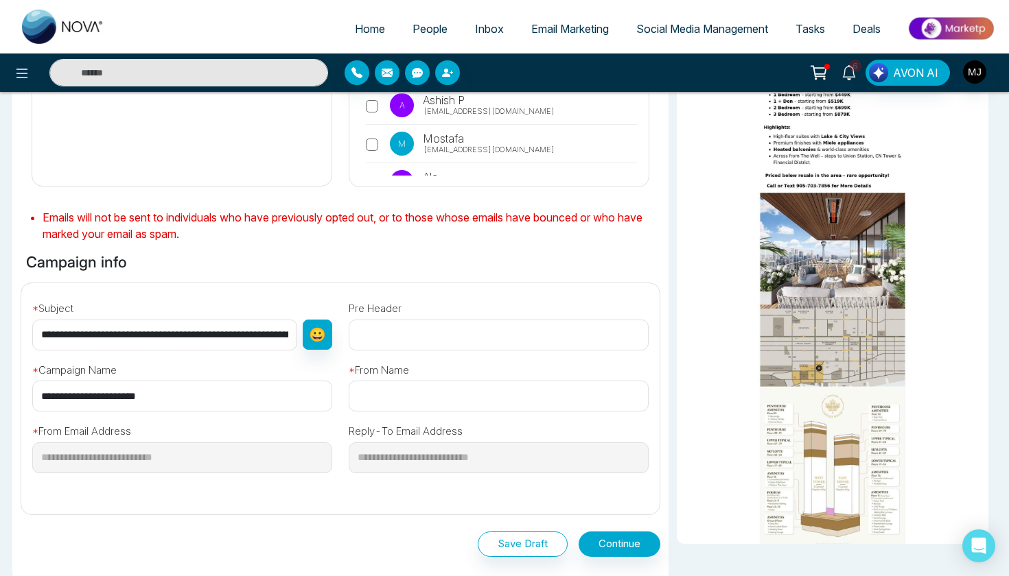
scroll to position [266, 0]
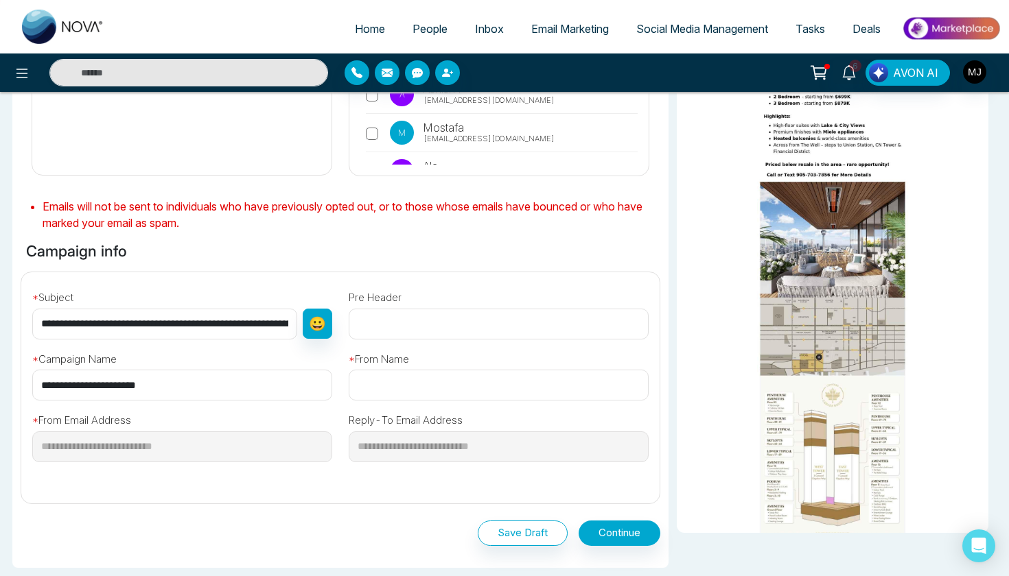
type input "**********"
click at [385, 377] on input "text" at bounding box center [499, 385] width 300 height 31
paste input "**********"
type input "**********"
click at [451, 360] on div "**********" at bounding box center [498, 371] width 316 height 62
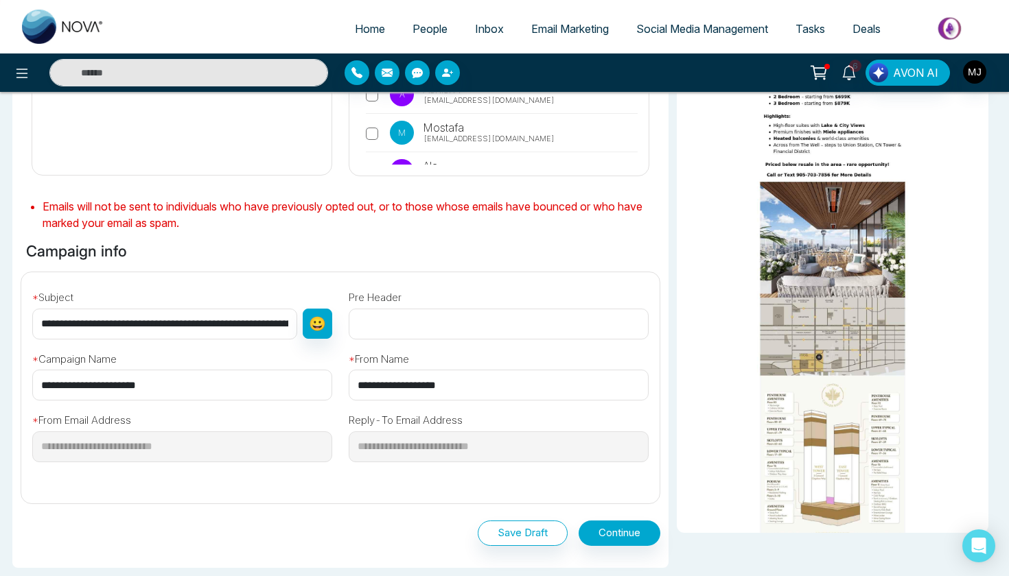
click at [314, 277] on div "**********" at bounding box center [340, 382] width 655 height 220
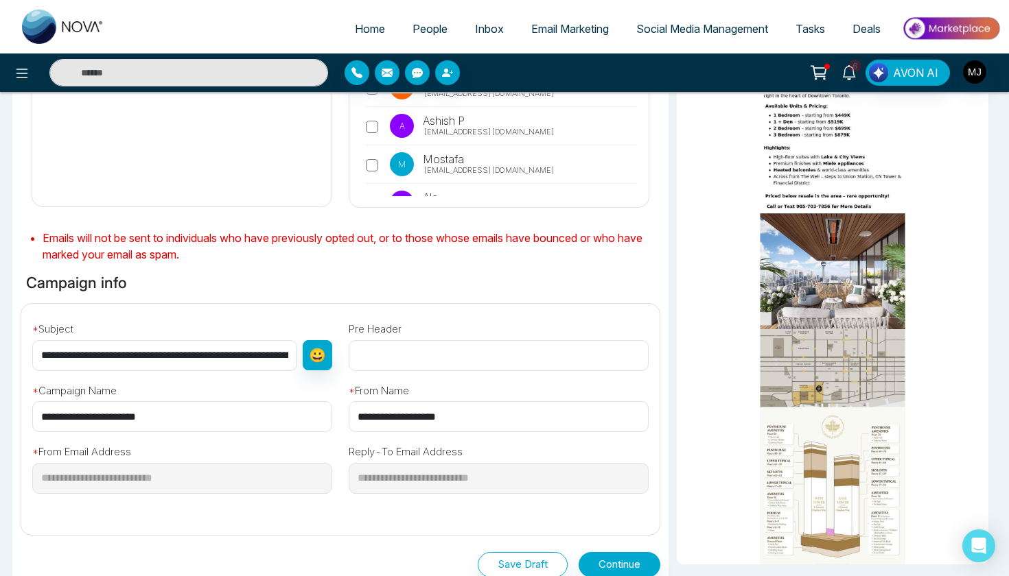
scroll to position [238, 0]
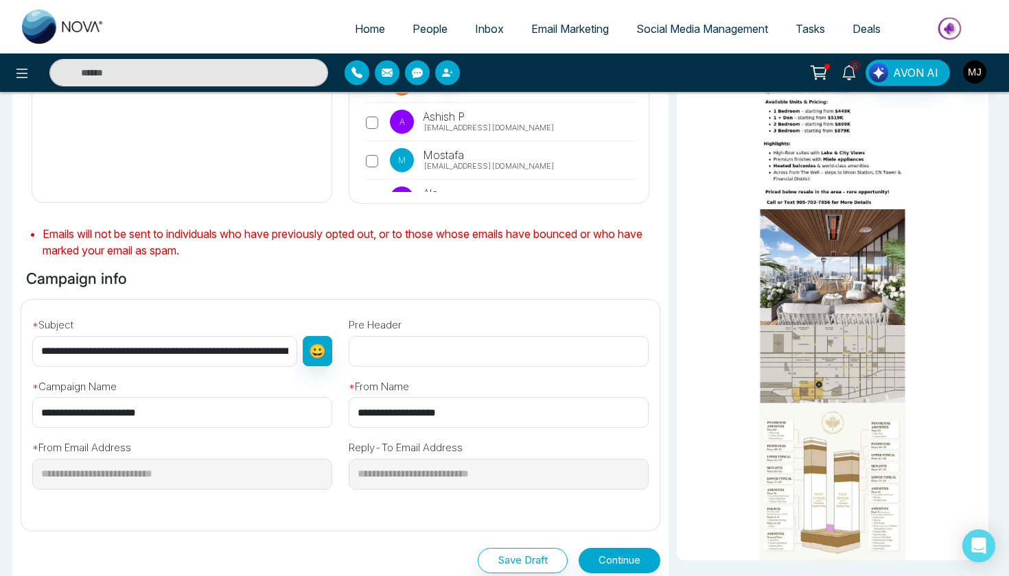
click at [239, 354] on input "**********" at bounding box center [164, 351] width 265 height 31
click at [619, 559] on button "Continue" at bounding box center [620, 560] width 82 height 25
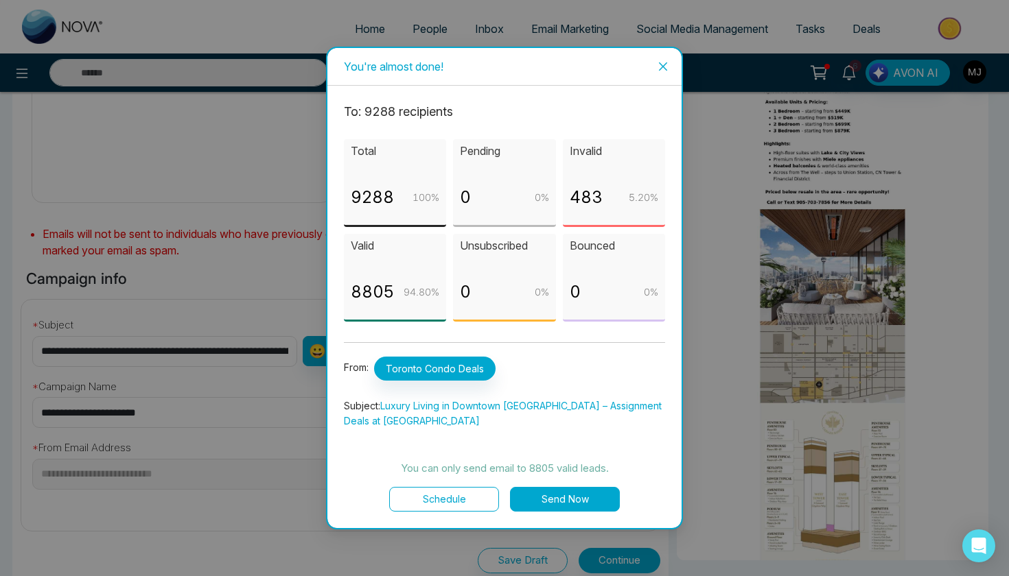
click at [568, 509] on button "Send Now" at bounding box center [565, 499] width 110 height 25
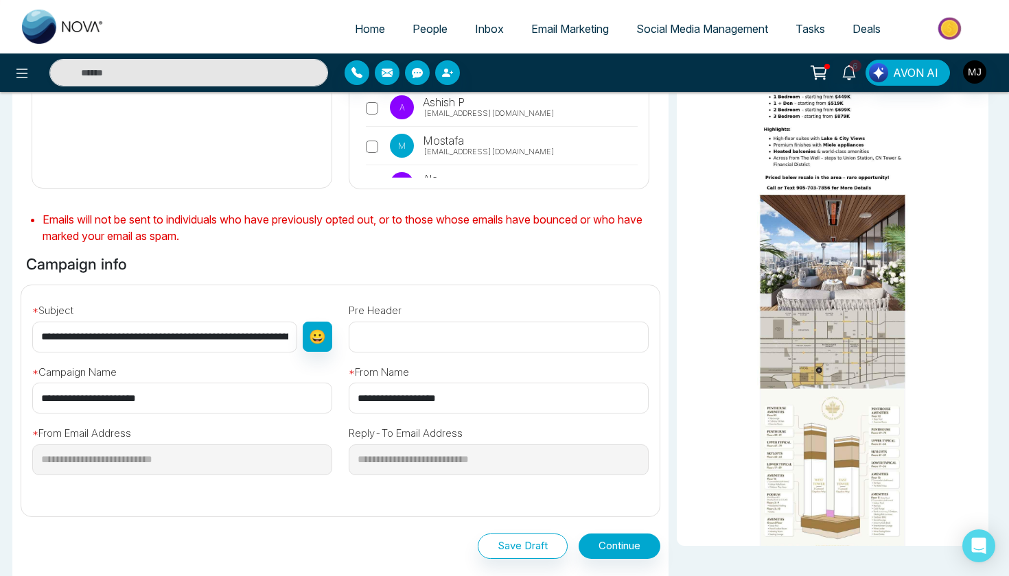
scroll to position [259, 0]
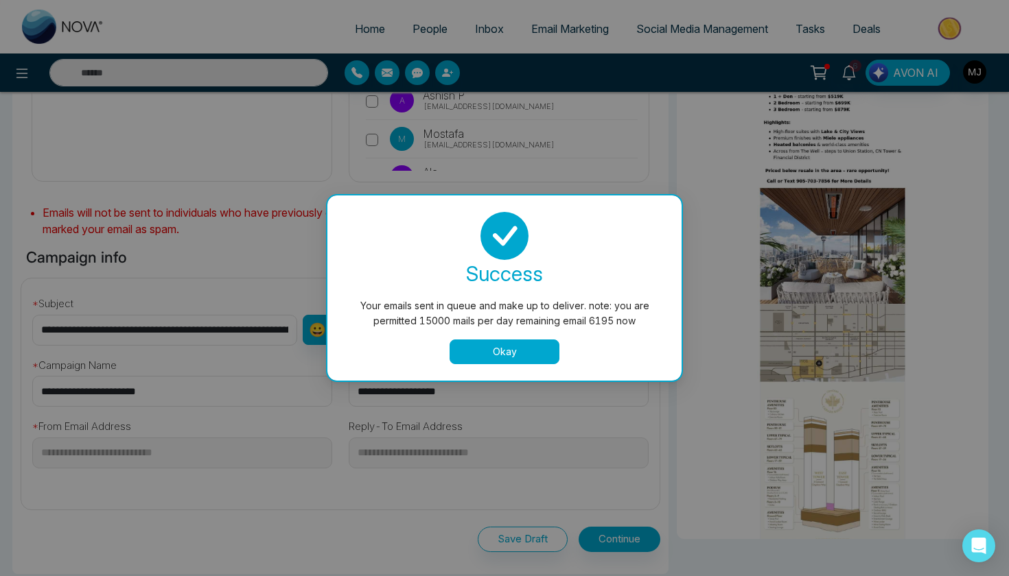
click at [493, 349] on button "Okay" at bounding box center [505, 352] width 110 height 25
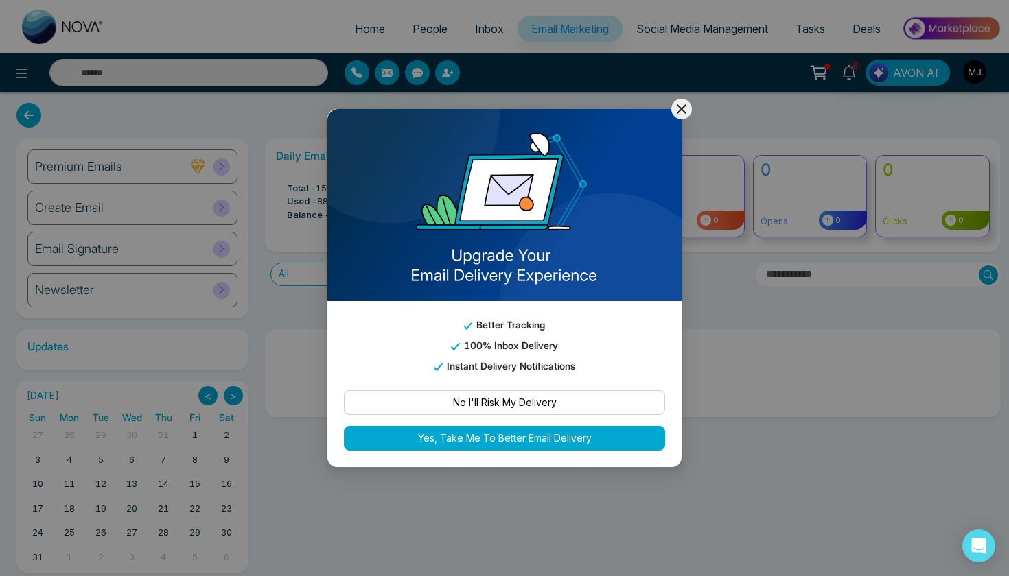
click at [679, 114] on icon at bounding box center [681, 109] width 16 height 16
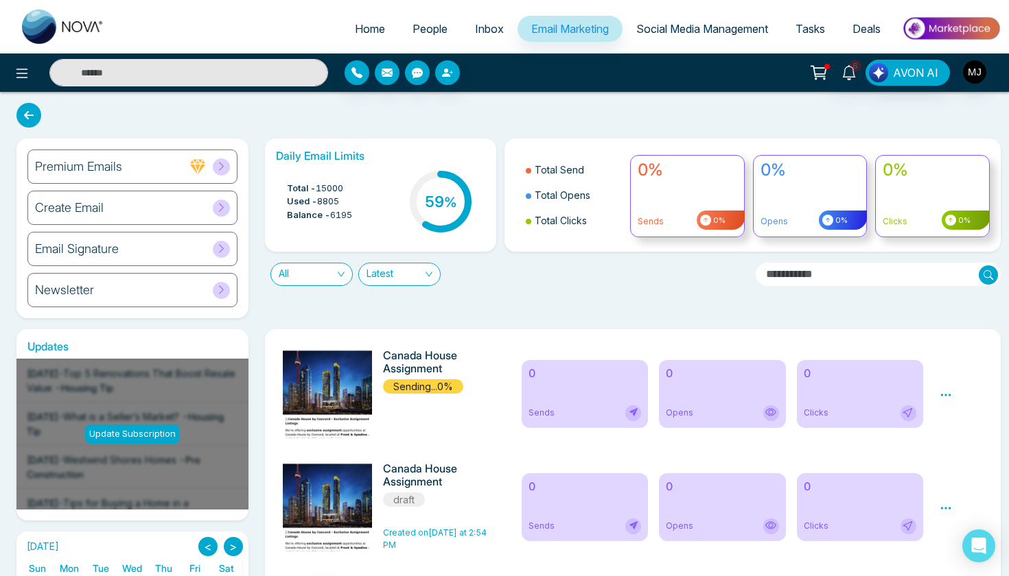
click at [304, 397] on img at bounding box center [331, 568] width 192 height 439
click at [174, 252] on div "Email Signature" at bounding box center [132, 249] width 210 height 34
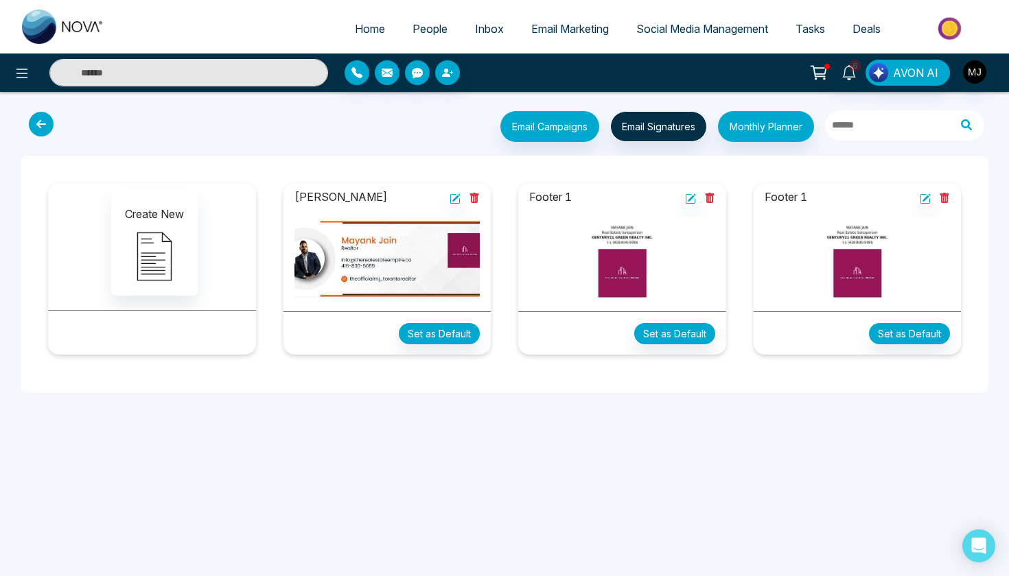
click at [373, 251] on img at bounding box center [387, 259] width 186 height 83
click at [456, 198] on icon at bounding box center [456, 198] width 8 height 8
click at [541, 131] on button "Email Campaigns" at bounding box center [549, 126] width 99 height 31
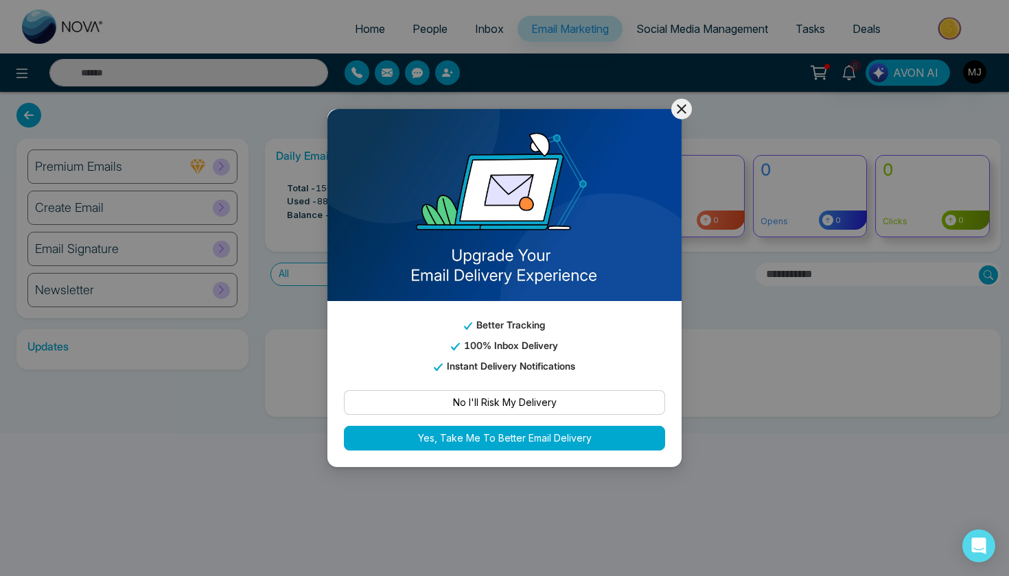
click at [678, 106] on icon at bounding box center [682, 109] width 10 height 10
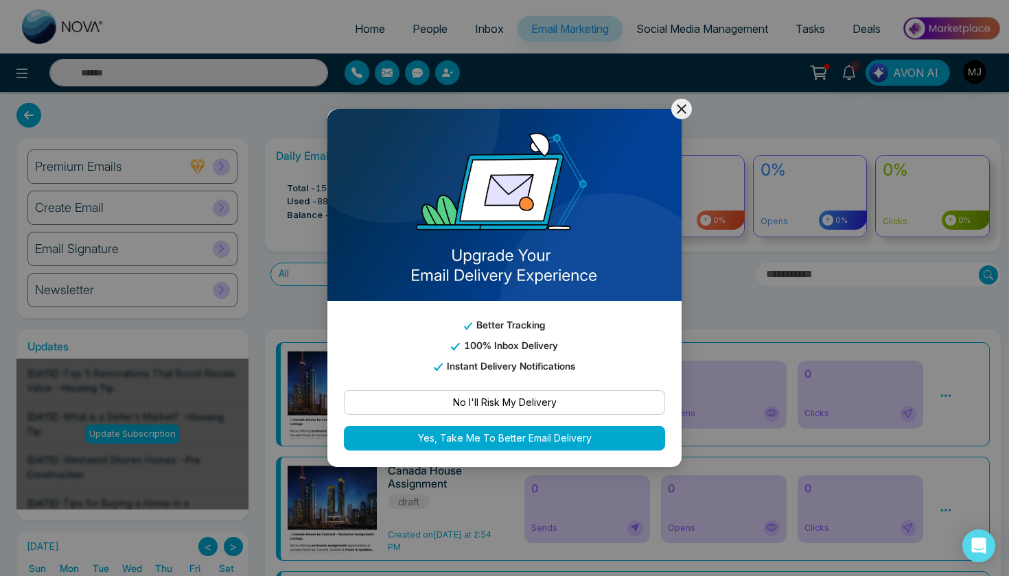
click at [686, 112] on icon at bounding box center [681, 109] width 16 height 16
click at [681, 113] on icon at bounding box center [681, 109] width 16 height 16
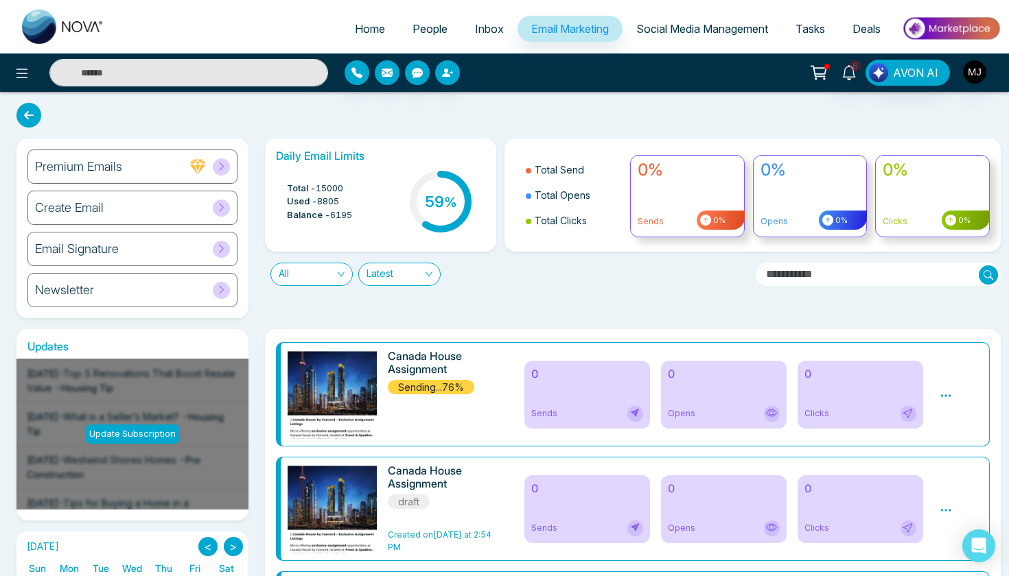
drag, startPoint x: 992, startPoint y: 115, endPoint x: 963, endPoint y: 75, distance: 50.1
click at [963, 75] on div "Home People Inbox Email Marketing Social Media Management Tasks Deals 6 AVON AI…" at bounding box center [504, 582] width 1009 height 1164
click at [475, 32] on span "Inbox" at bounding box center [489, 29] width 29 height 14
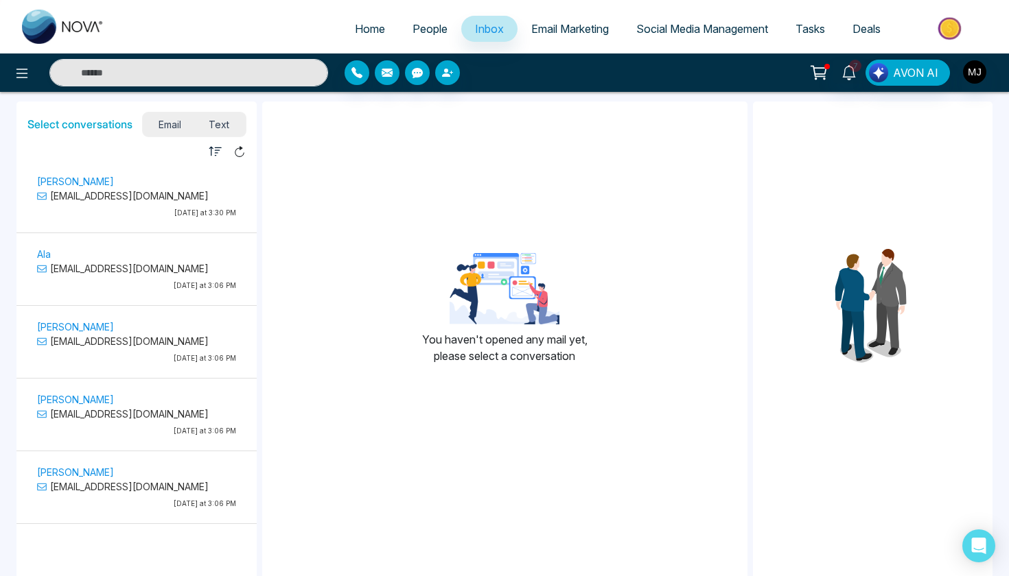
click at [159, 193] on p "Babes2696@gmail.com" at bounding box center [136, 196] width 199 height 14
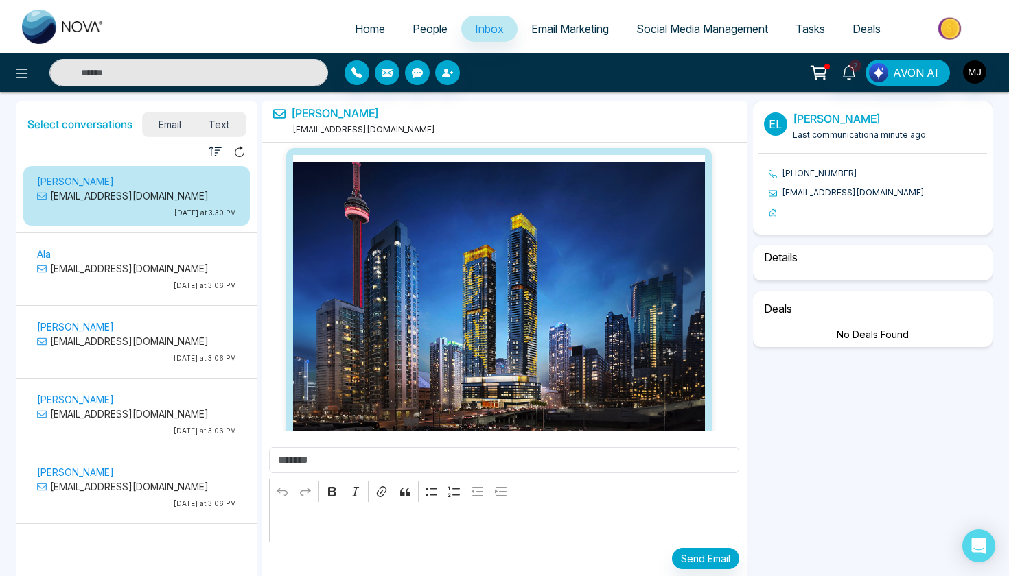
scroll to position [3772, 0]
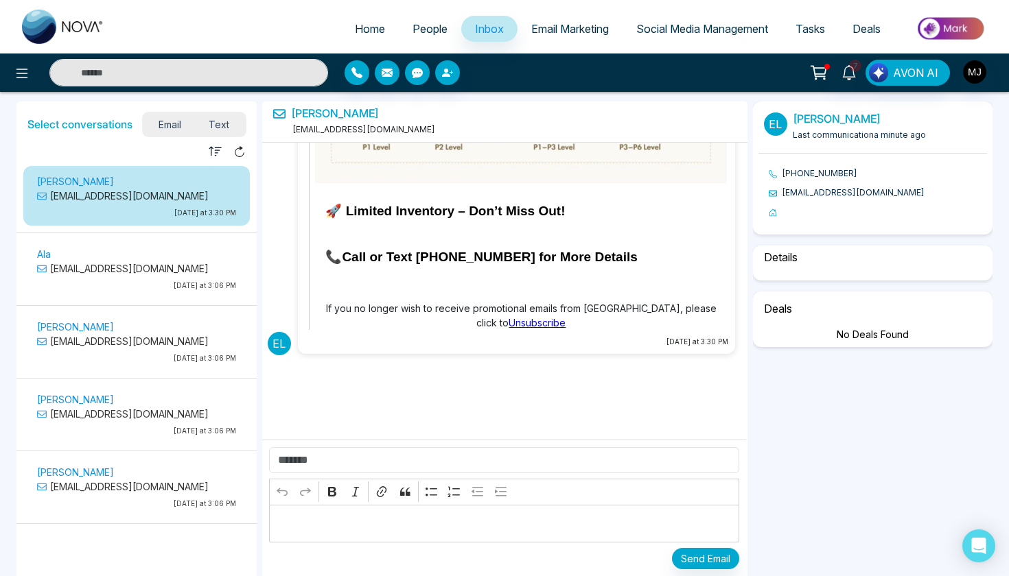
select select "****"
select select "******"
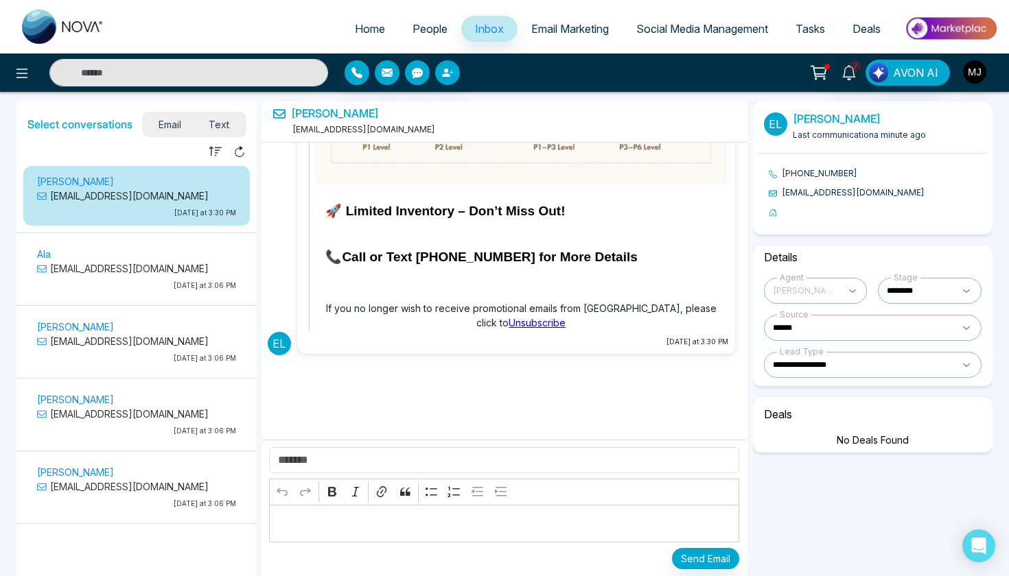
click at [208, 117] on span "Text" at bounding box center [219, 124] width 48 height 19
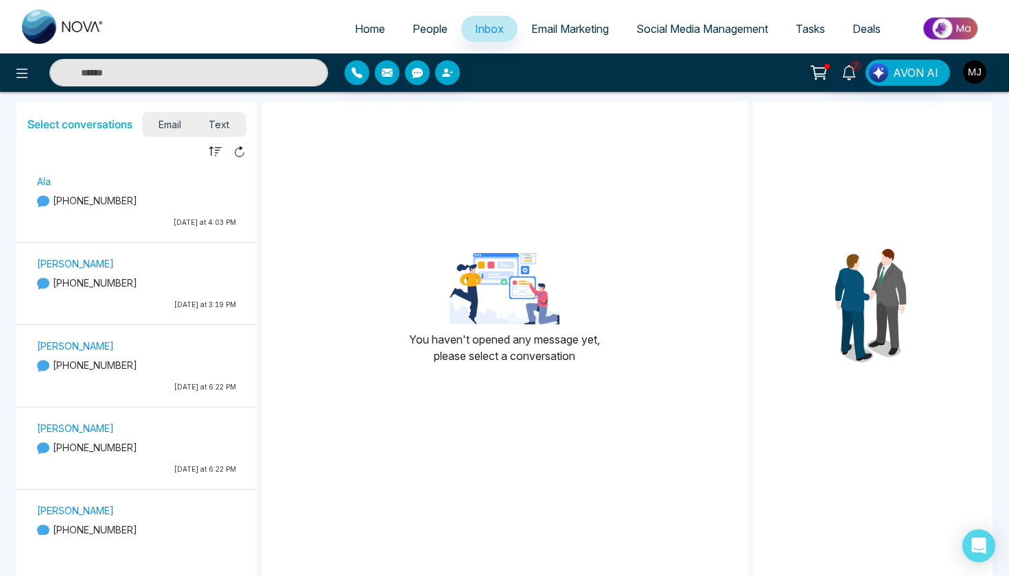
click at [355, 18] on link "Home" at bounding box center [370, 29] width 58 height 26
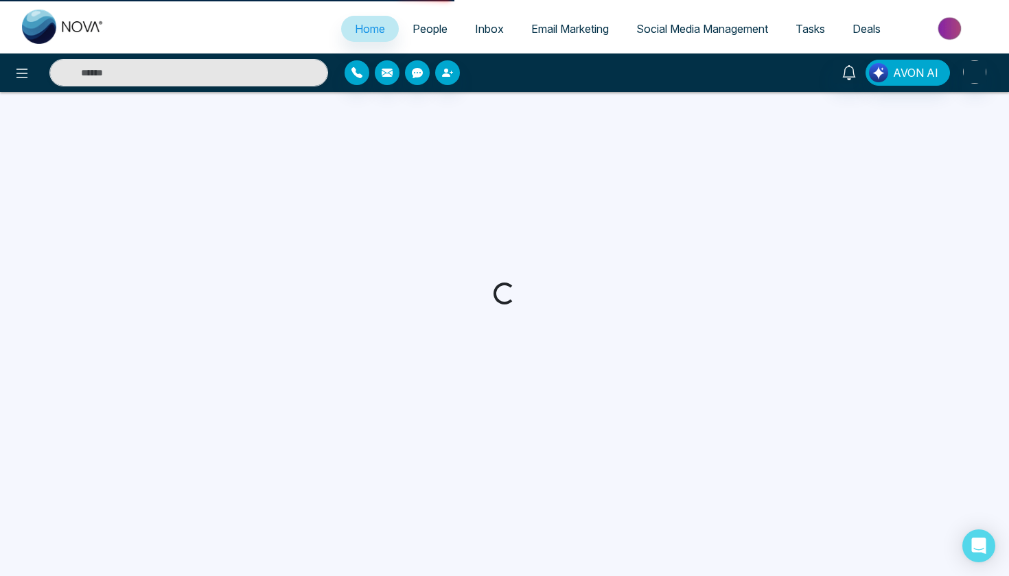
select select "*"
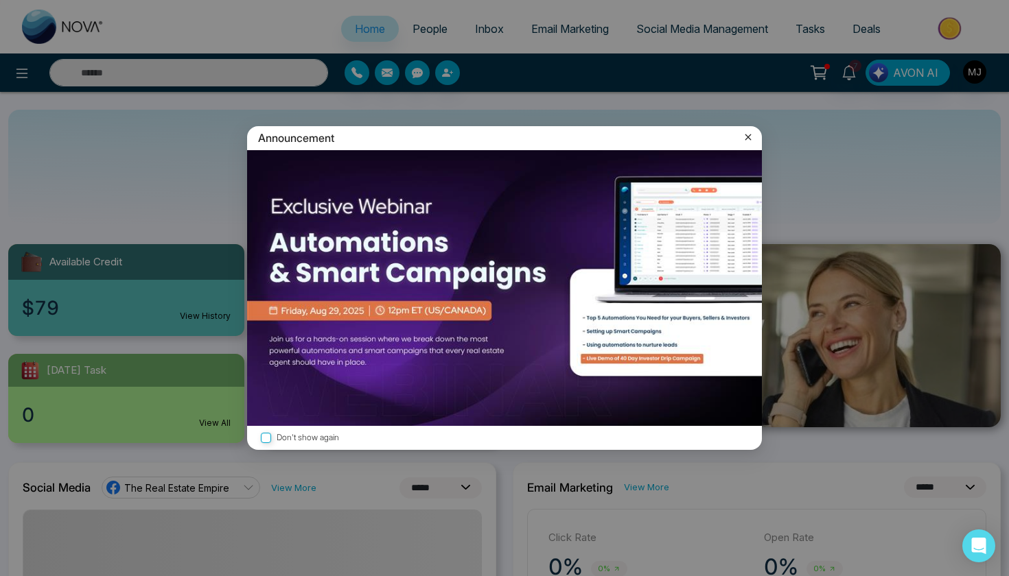
click at [747, 141] on icon at bounding box center [748, 137] width 14 height 14
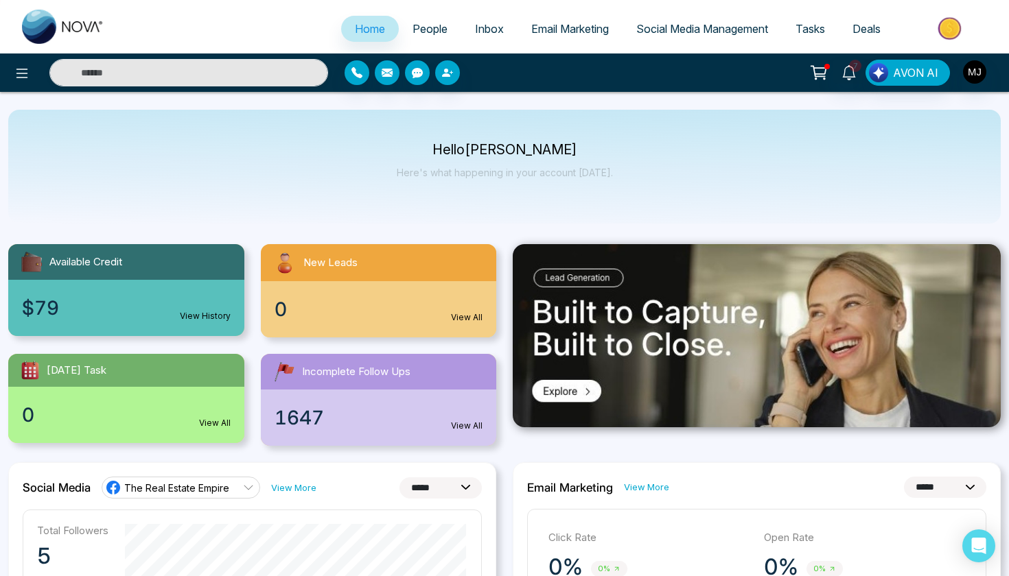
click at [480, 23] on span "Inbox" at bounding box center [489, 29] width 29 height 14
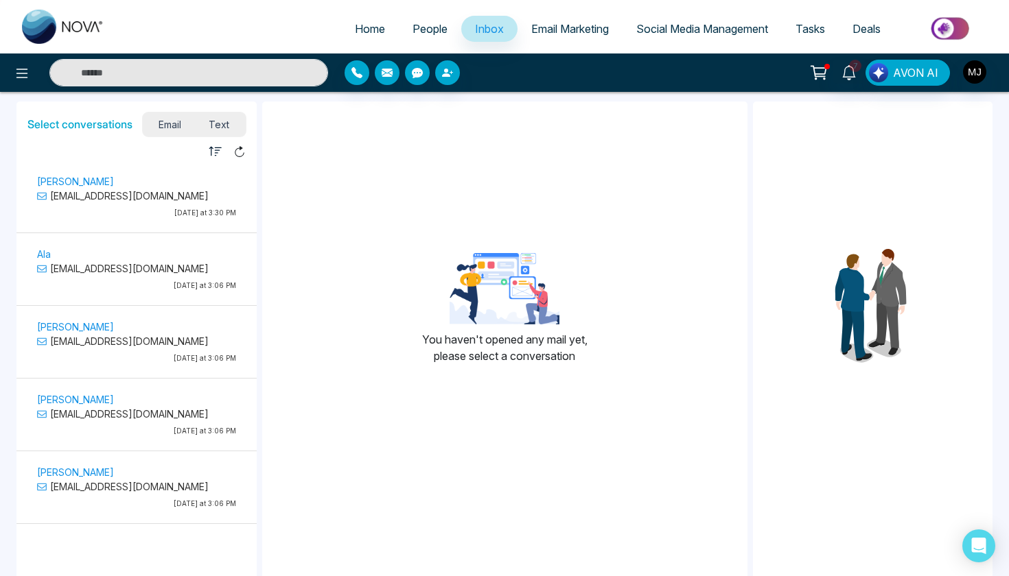
click at [163, 194] on p "Babes2696@gmail.com" at bounding box center [136, 196] width 199 height 14
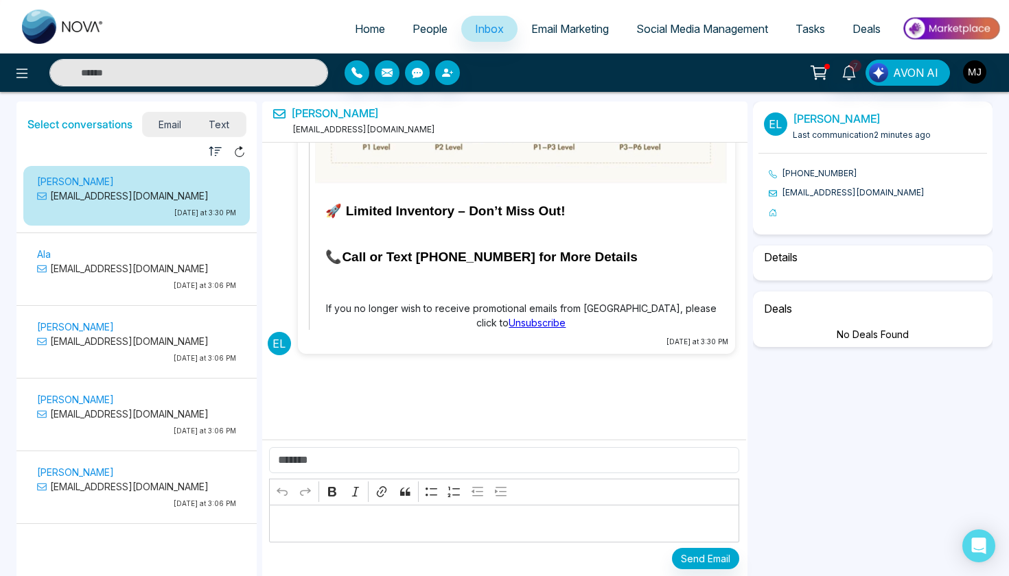
scroll to position [1, 0]
select select "****"
select select "******"
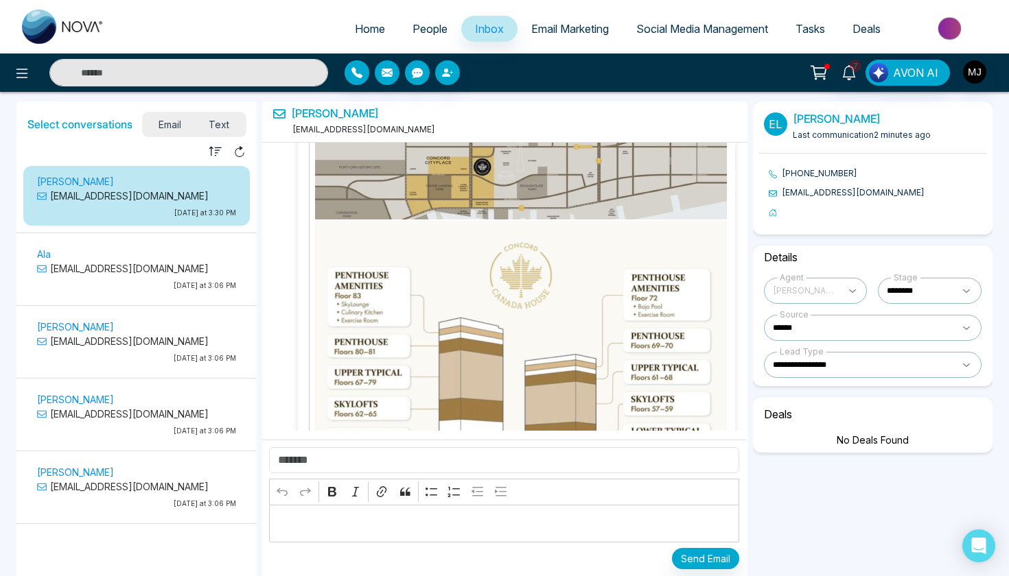
scroll to position [3263, 0]
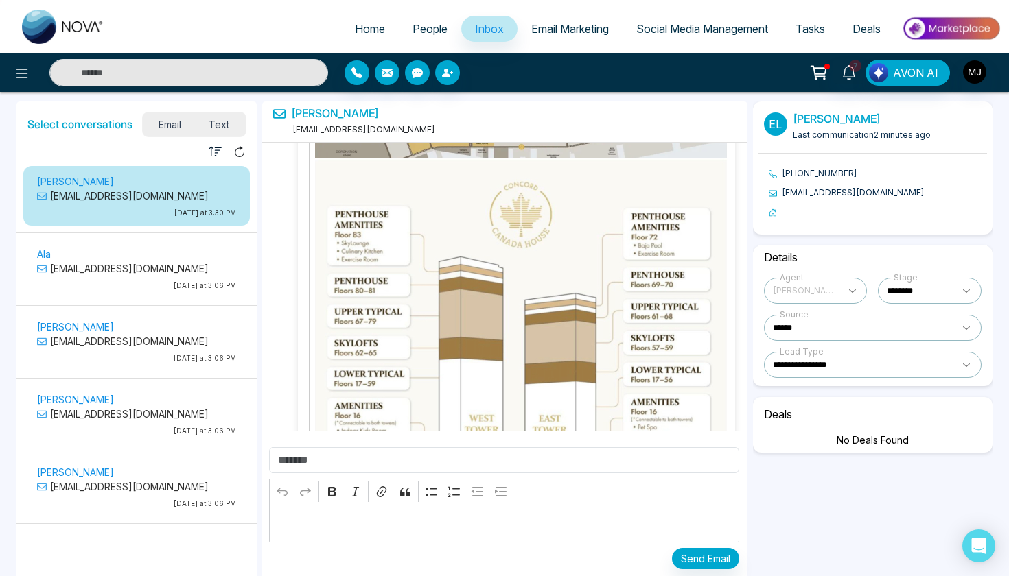
click at [387, 523] on p "Editor editing area: main" at bounding box center [504, 524] width 456 height 16
click at [300, 114] on link "Elsa" at bounding box center [335, 113] width 88 height 13
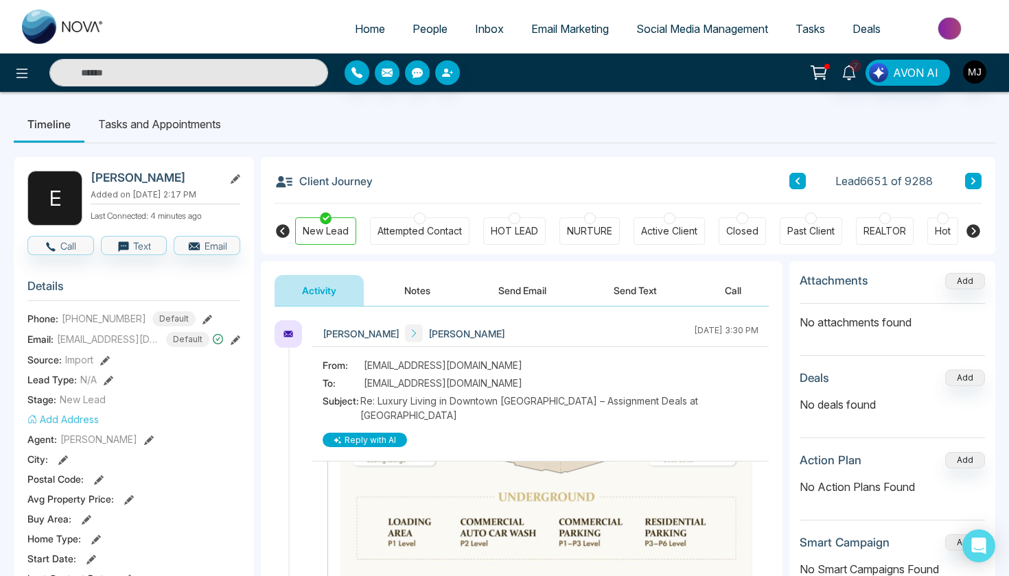
click at [342, 288] on button "Activity" at bounding box center [319, 290] width 89 height 31
click at [464, 23] on link "Inbox" at bounding box center [489, 29] width 56 height 26
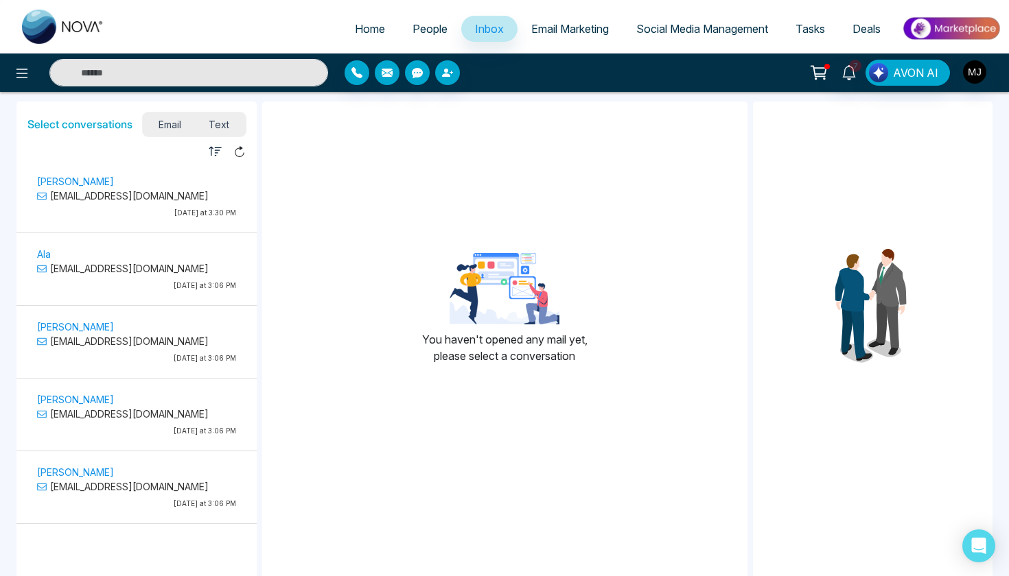
click at [140, 198] on p "Babes2696@gmail.com" at bounding box center [136, 196] width 199 height 14
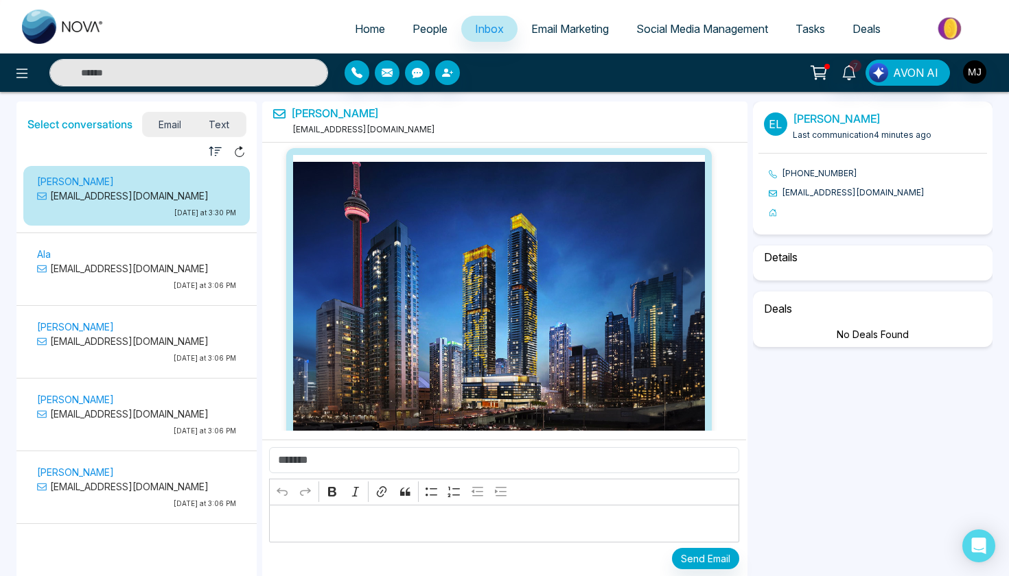
scroll to position [3772, 0]
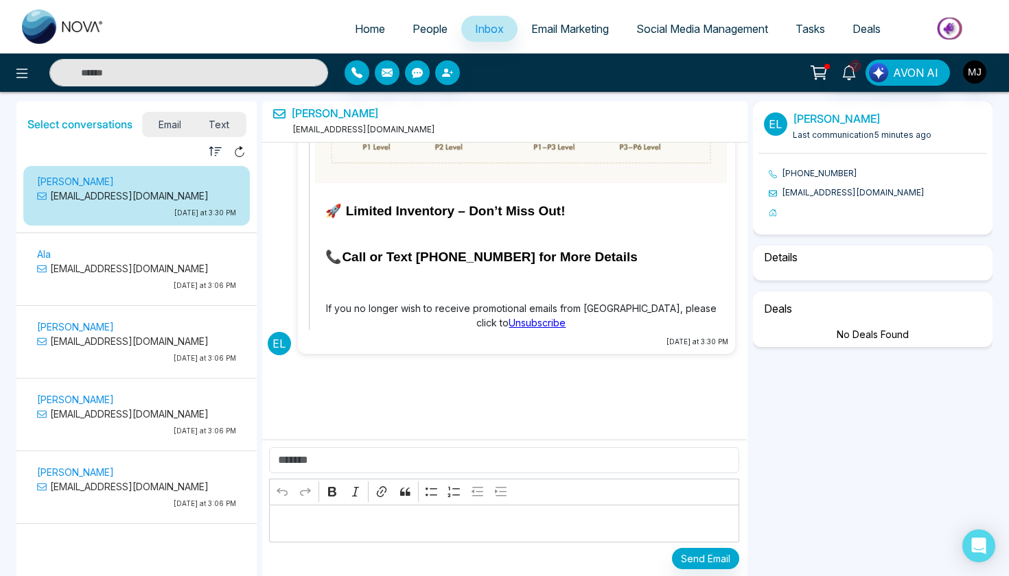
click at [431, 522] on p "Editor editing area: main" at bounding box center [504, 524] width 456 height 16
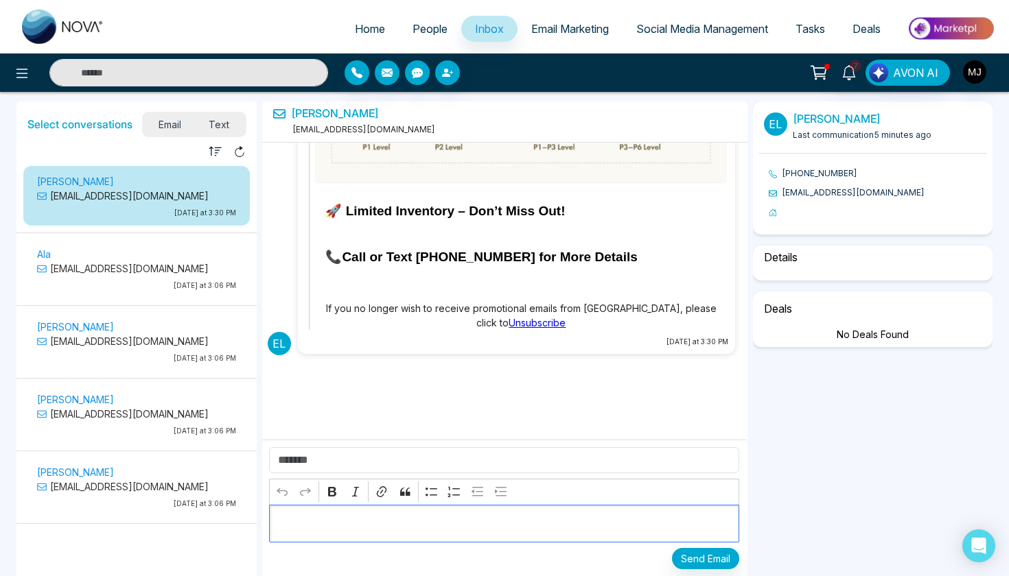
select select "****"
select select "******"
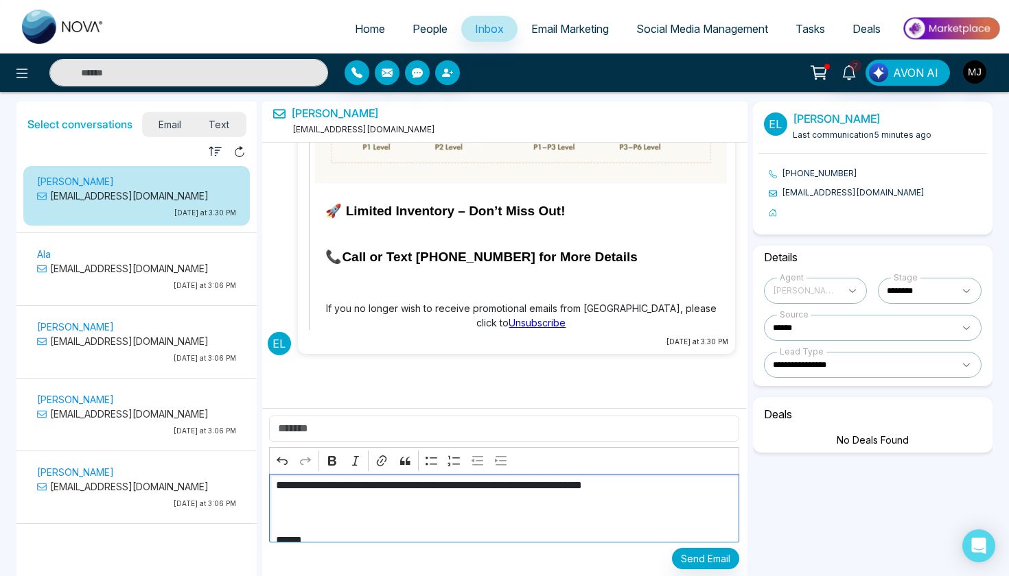
scroll to position [39, 0]
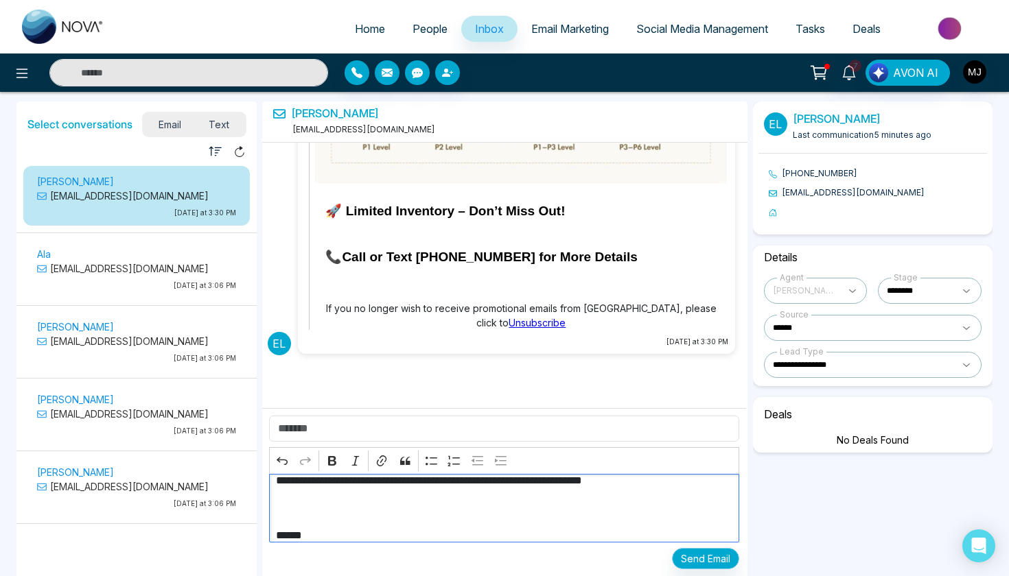
click at [701, 566] on button "Send Email" at bounding box center [705, 558] width 67 height 21
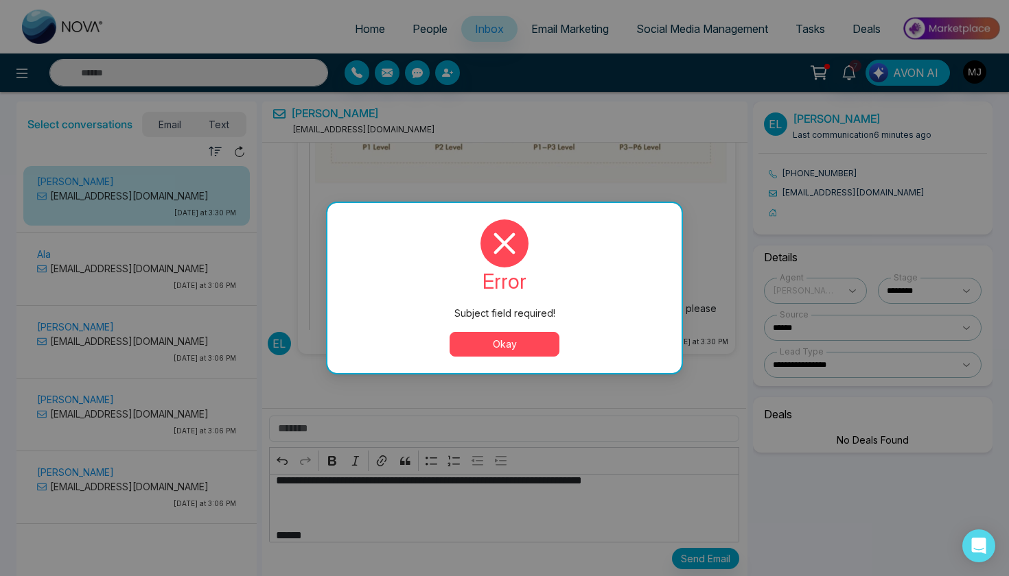
click at [520, 351] on button "Okay" at bounding box center [505, 344] width 110 height 25
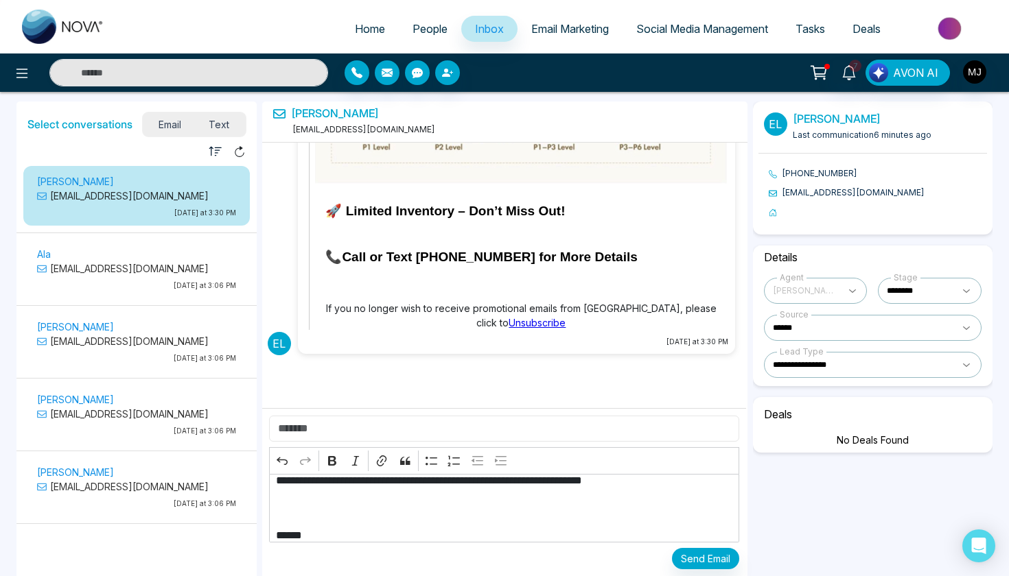
click at [436, 436] on input "text" at bounding box center [504, 429] width 471 height 26
click at [301, 114] on link "Elsa" at bounding box center [335, 113] width 88 height 13
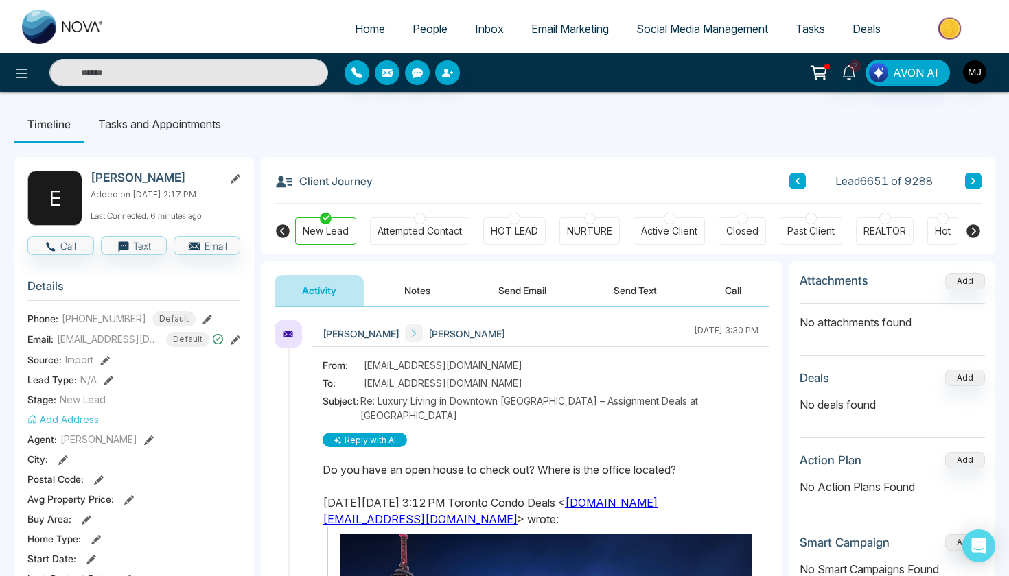
click at [520, 301] on button "Send Email" at bounding box center [522, 290] width 103 height 31
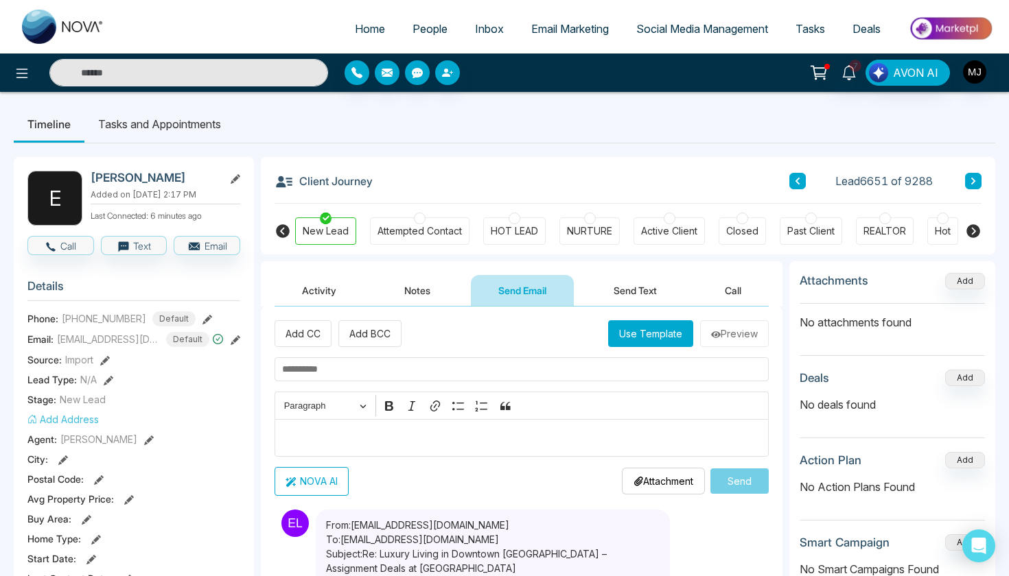
click at [331, 294] on button "Activity" at bounding box center [319, 290] width 89 height 31
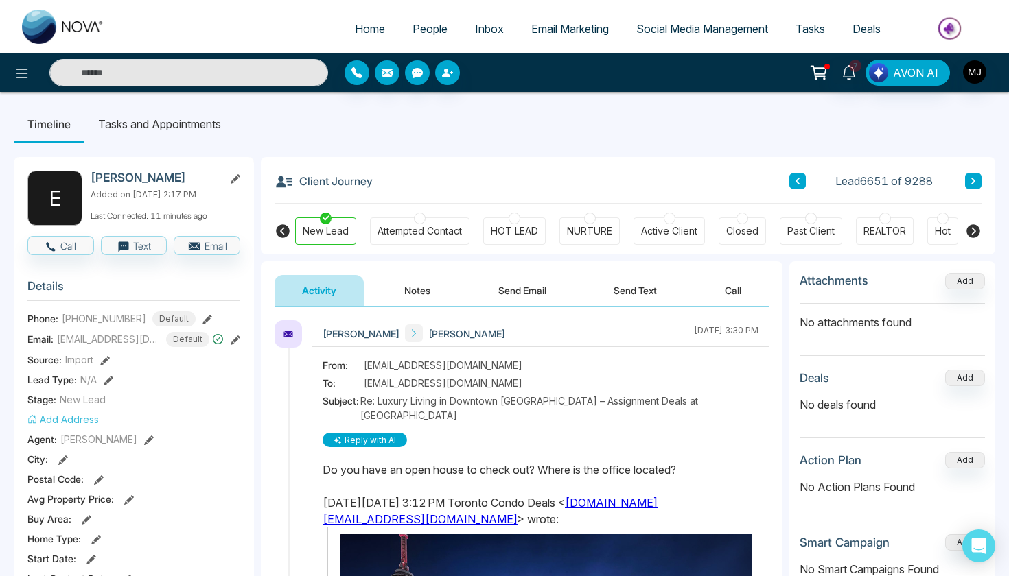
click at [543, 30] on span "Email Marketing" at bounding box center [570, 29] width 78 height 14
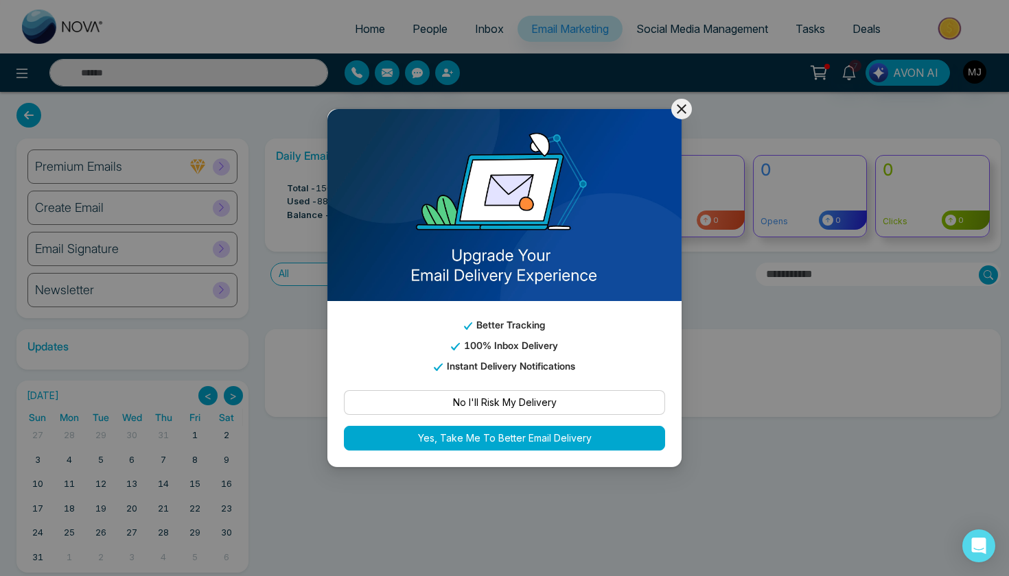
click at [681, 115] on icon at bounding box center [681, 109] width 16 height 16
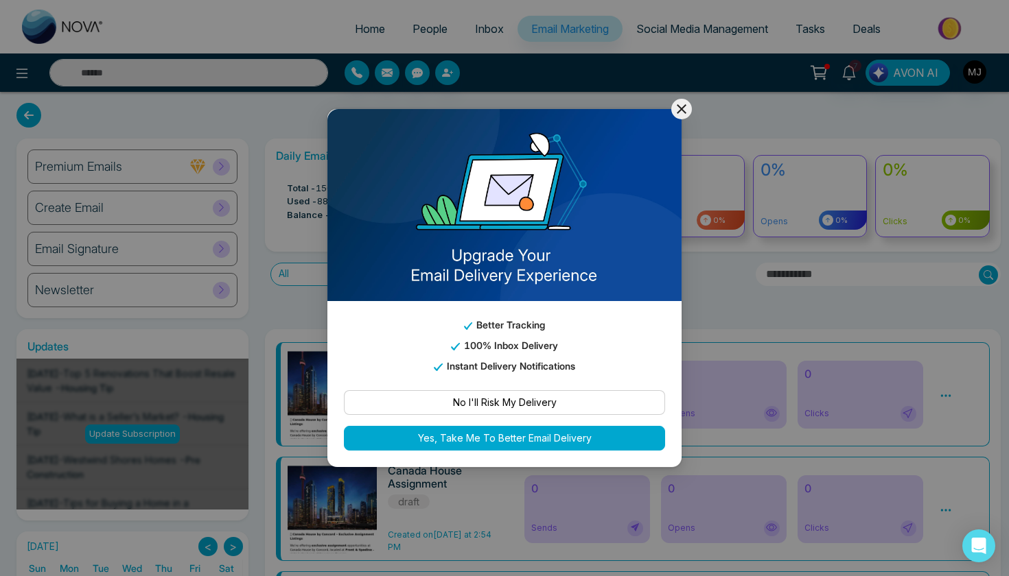
click at [690, 101] on div "Better Tracking 100% Inbox Delivery Instant Delivery Notifications No I'll Risk…" at bounding box center [504, 288] width 1009 height 576
click at [682, 105] on icon at bounding box center [681, 109] width 16 height 16
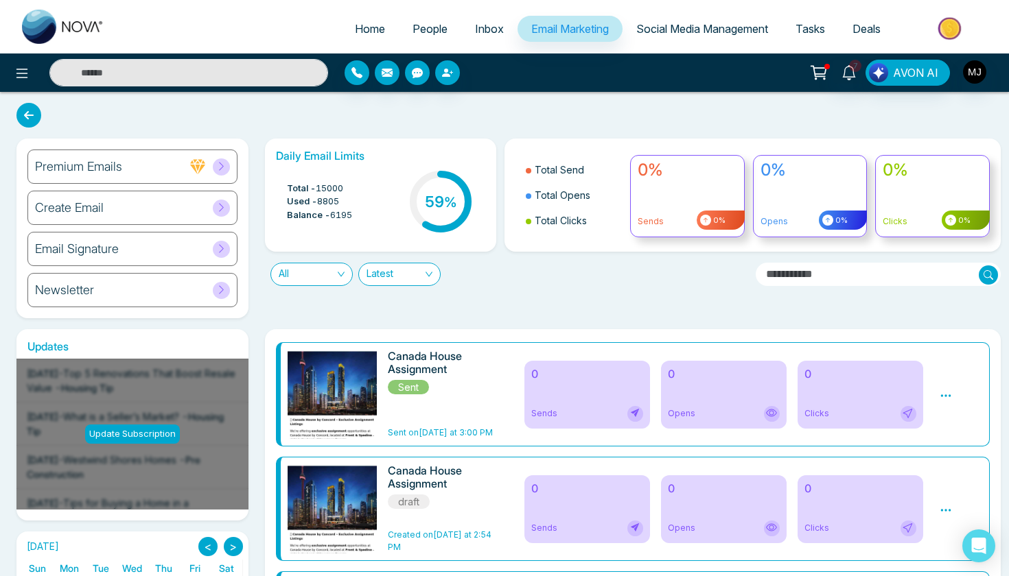
click at [694, 390] on div "0 Opens" at bounding box center [724, 395] width 126 height 68
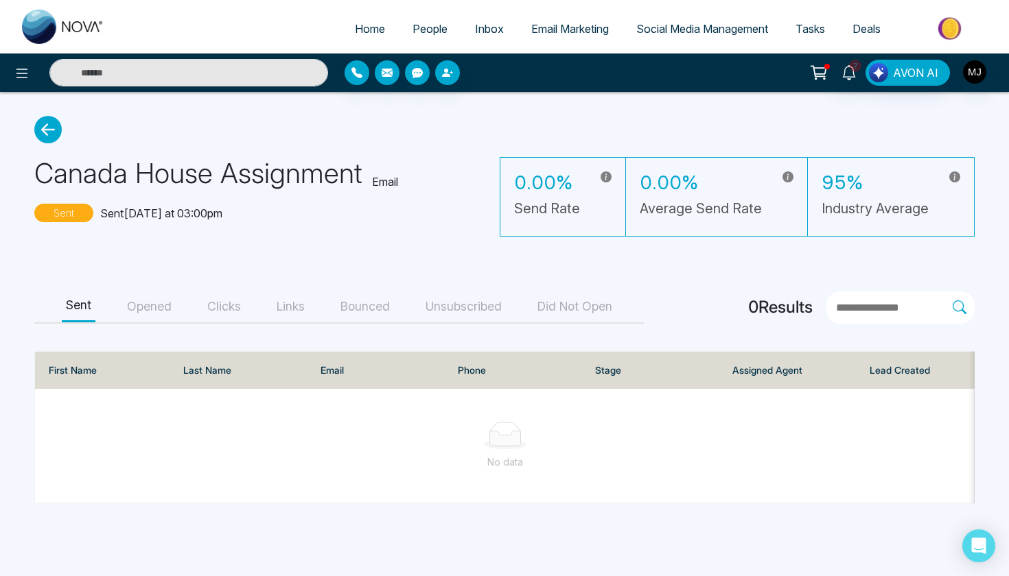
click at [561, 22] on span "Email Marketing" at bounding box center [570, 29] width 78 height 14
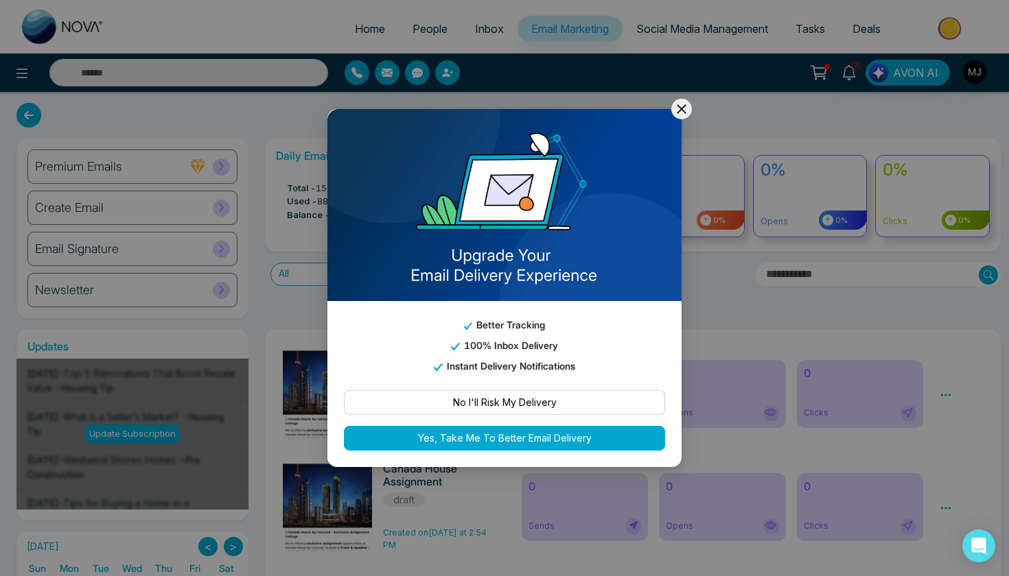
click at [679, 110] on icon at bounding box center [681, 109] width 16 height 16
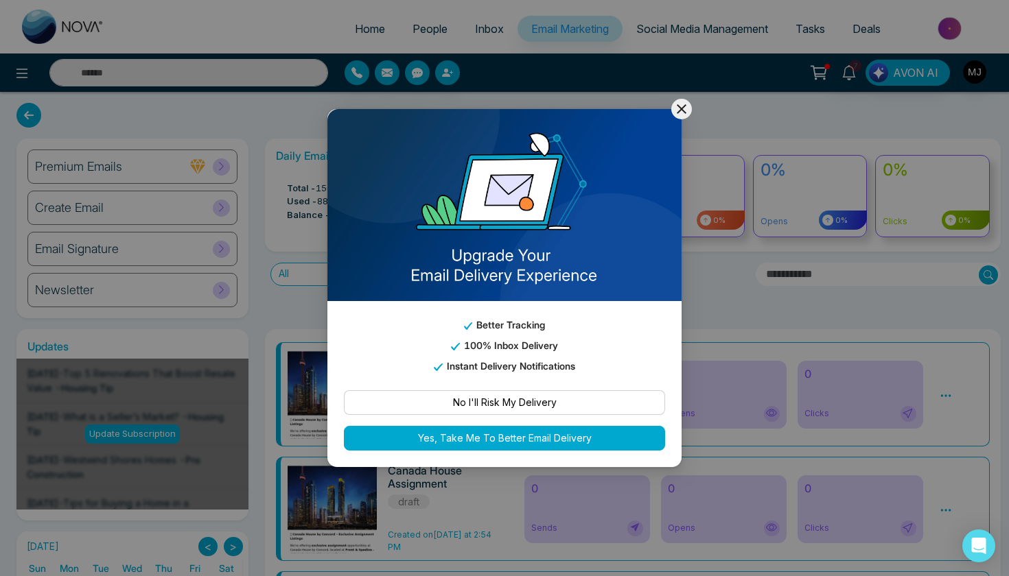
click at [681, 107] on icon at bounding box center [681, 109] width 16 height 16
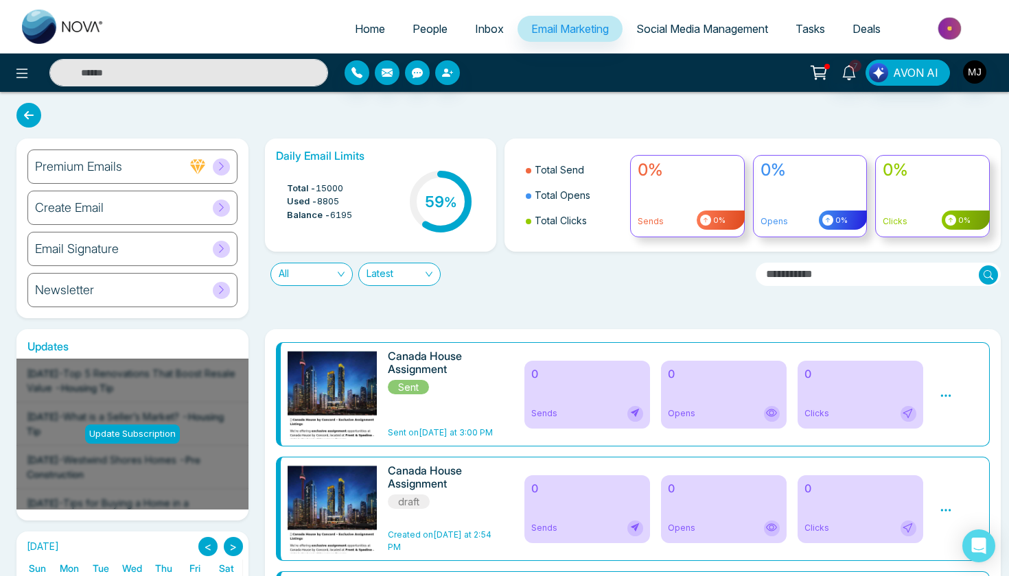
click at [484, 29] on span "Inbox" at bounding box center [489, 29] width 29 height 14
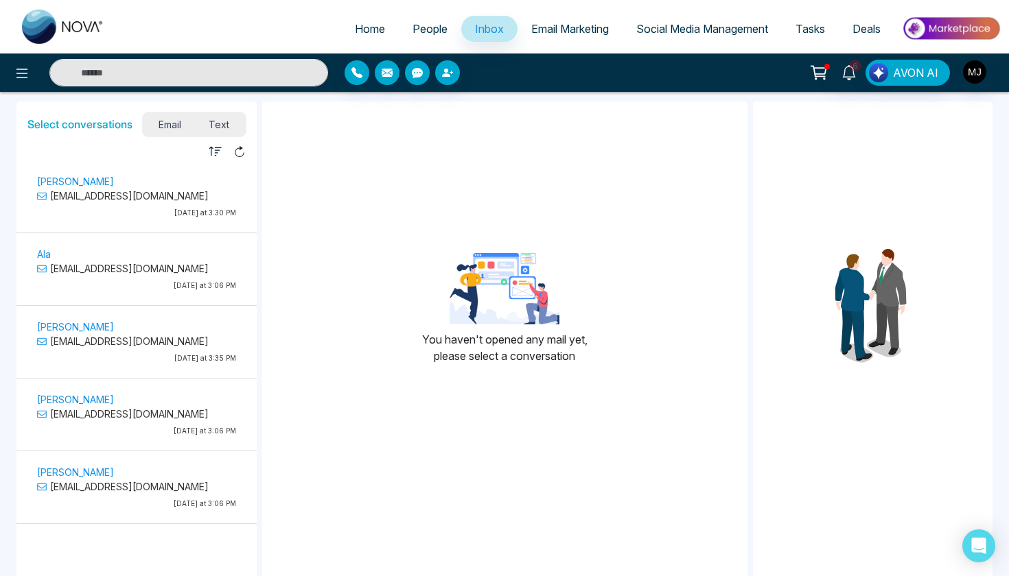
click at [133, 175] on p "[PERSON_NAME]" at bounding box center [136, 181] width 199 height 14
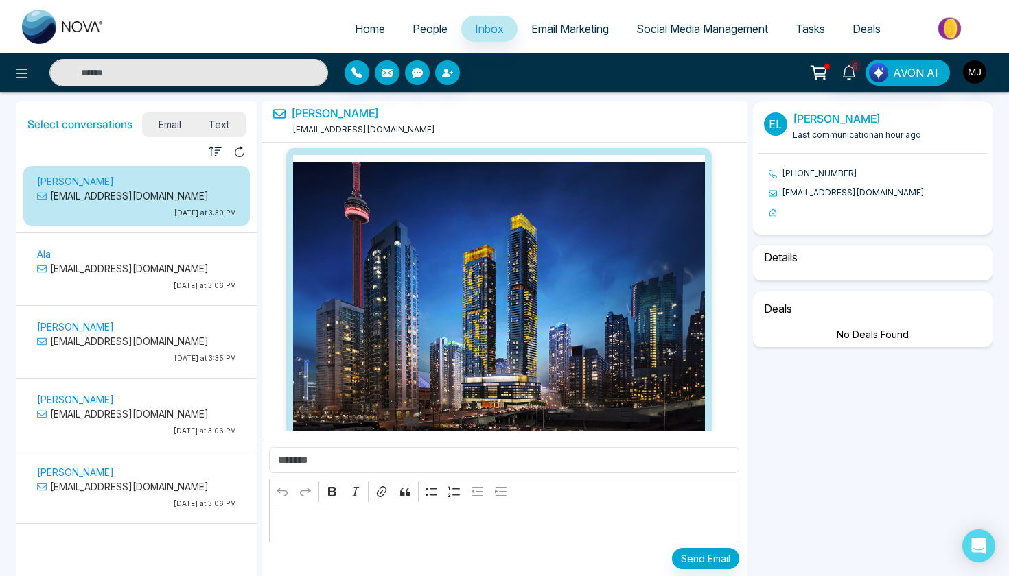
scroll to position [3772, 0]
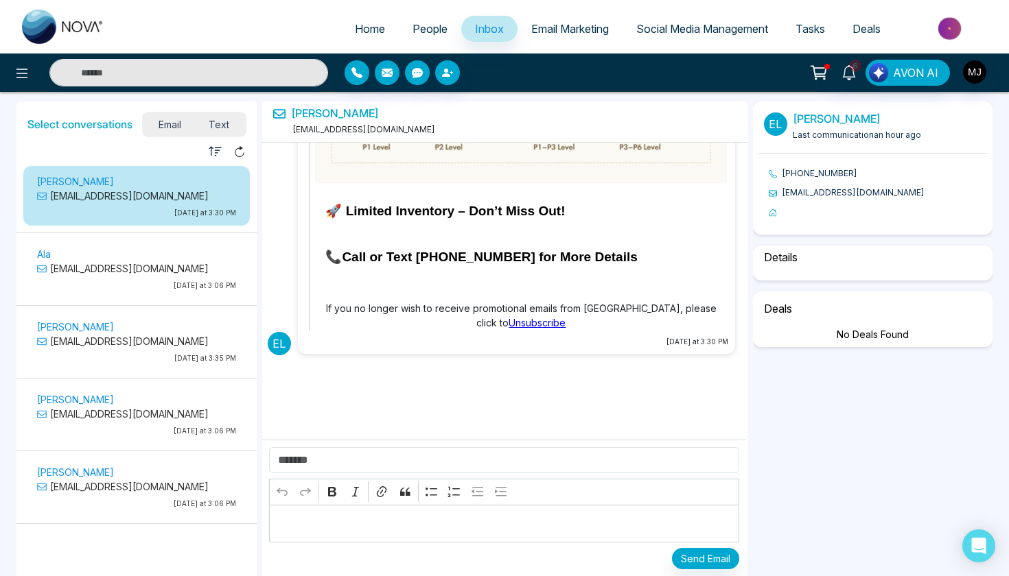
select select "****"
select select "******"
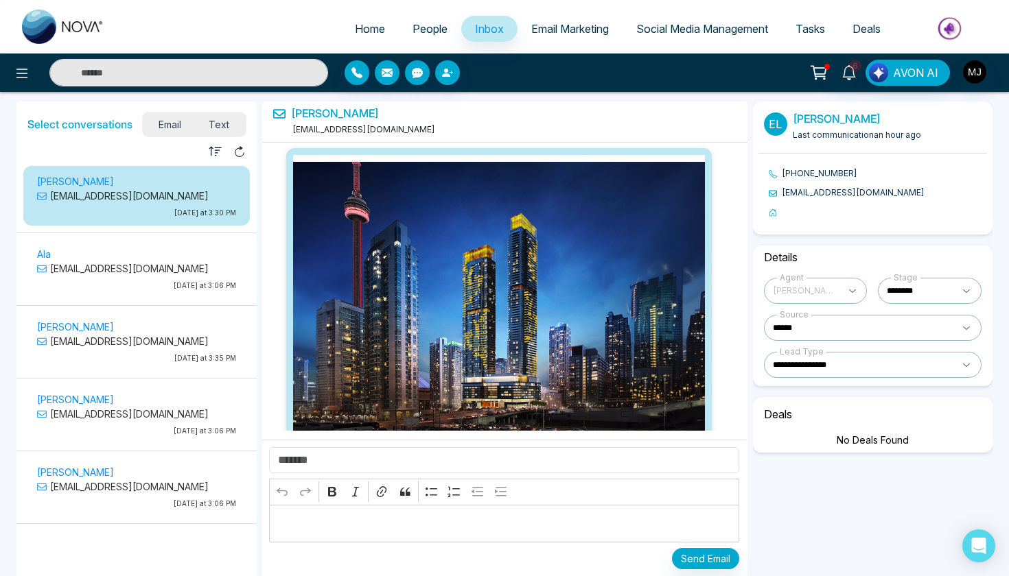
scroll to position [0, 0]
click at [165, 176] on p "[PERSON_NAME]" at bounding box center [136, 181] width 199 height 14
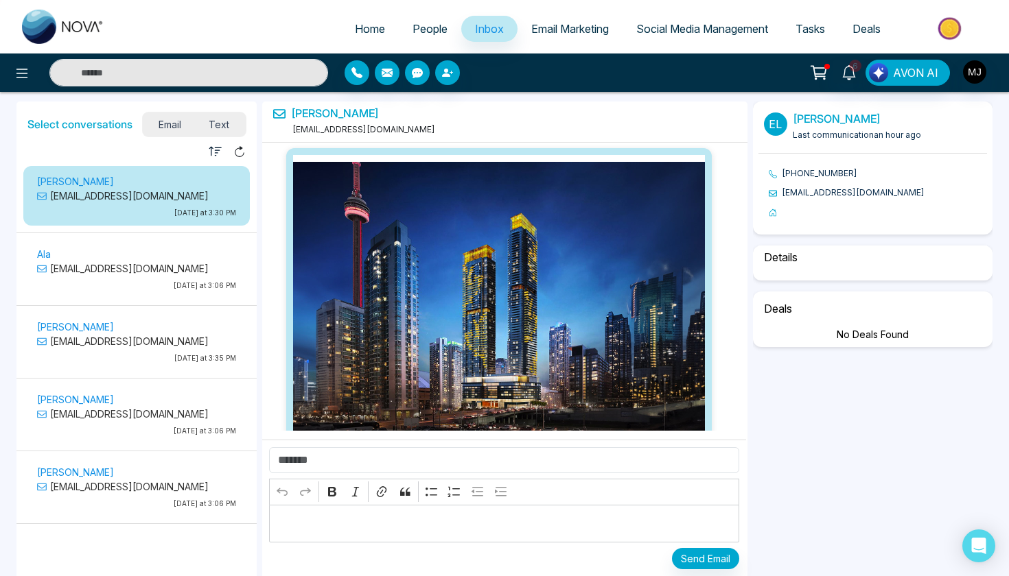
scroll to position [3772, 0]
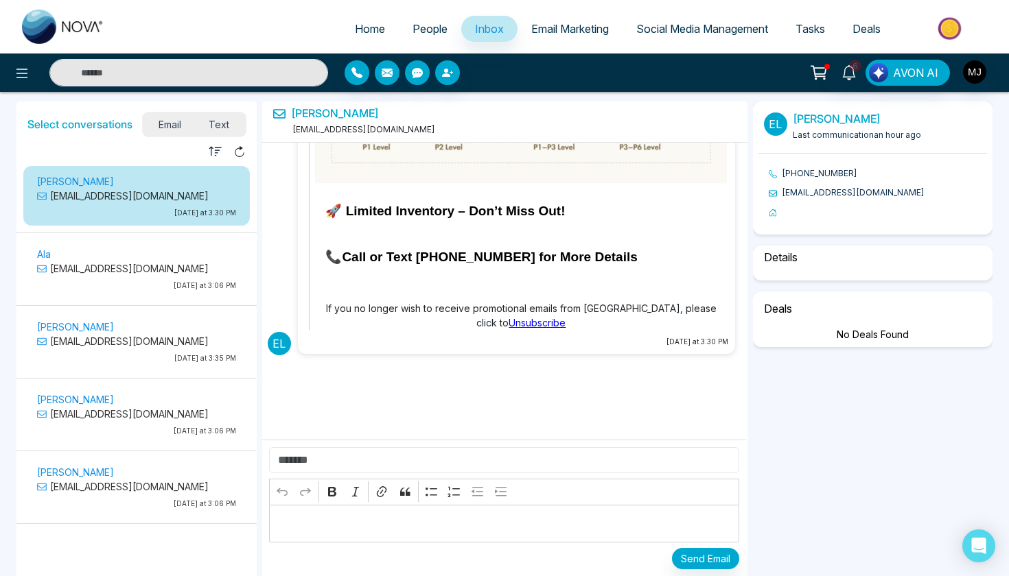
click at [358, 461] on input "text" at bounding box center [504, 460] width 471 height 26
select select "****"
select select "******"
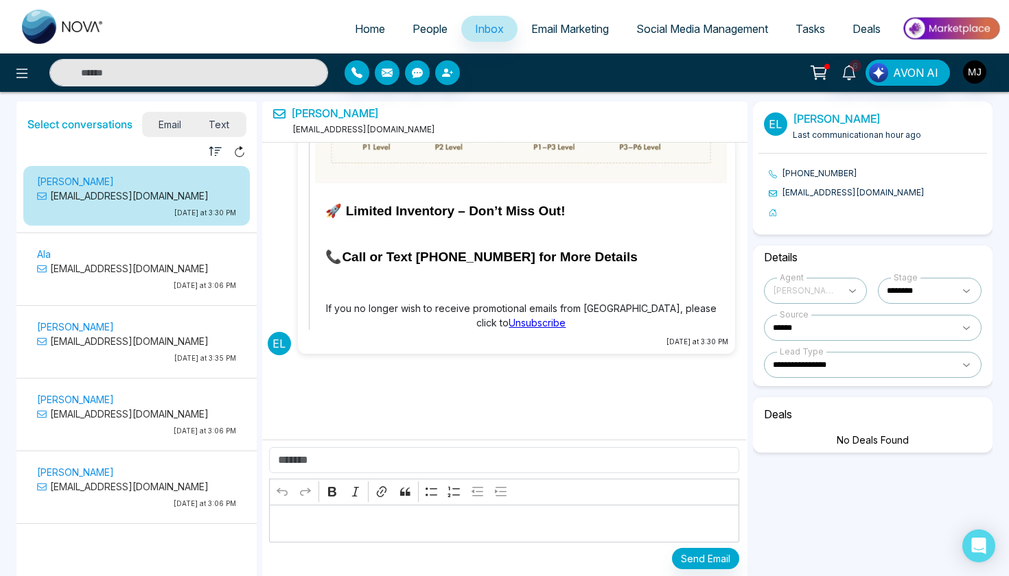
click at [347, 19] on link "Home" at bounding box center [370, 29] width 58 height 26
select select "*"
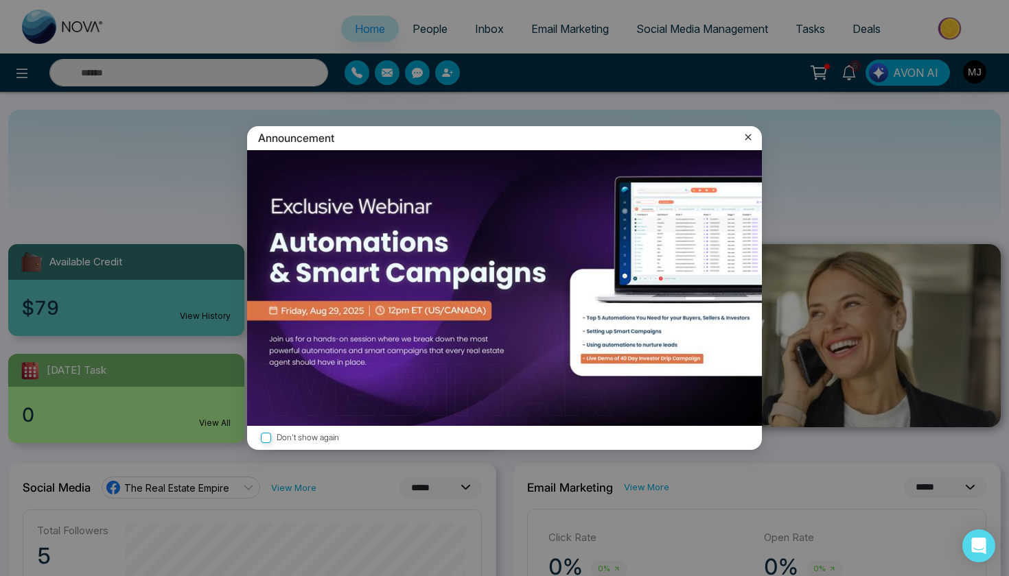
click at [745, 140] on icon at bounding box center [748, 137] width 14 height 14
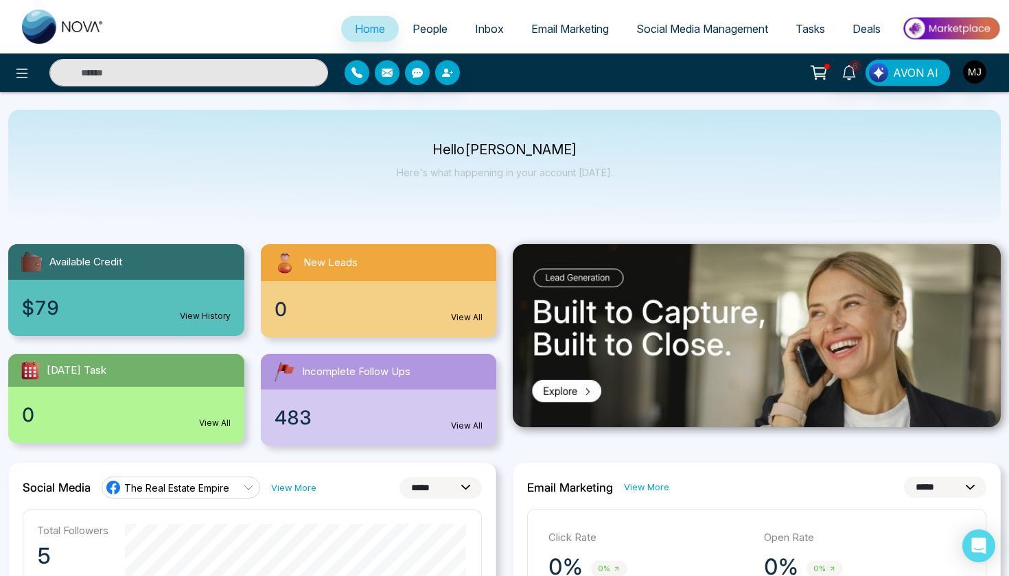
drag, startPoint x: 879, startPoint y: 25, endPoint x: 641, endPoint y: 108, distance: 252.0
